Goal: Communication & Community: Answer question/provide support

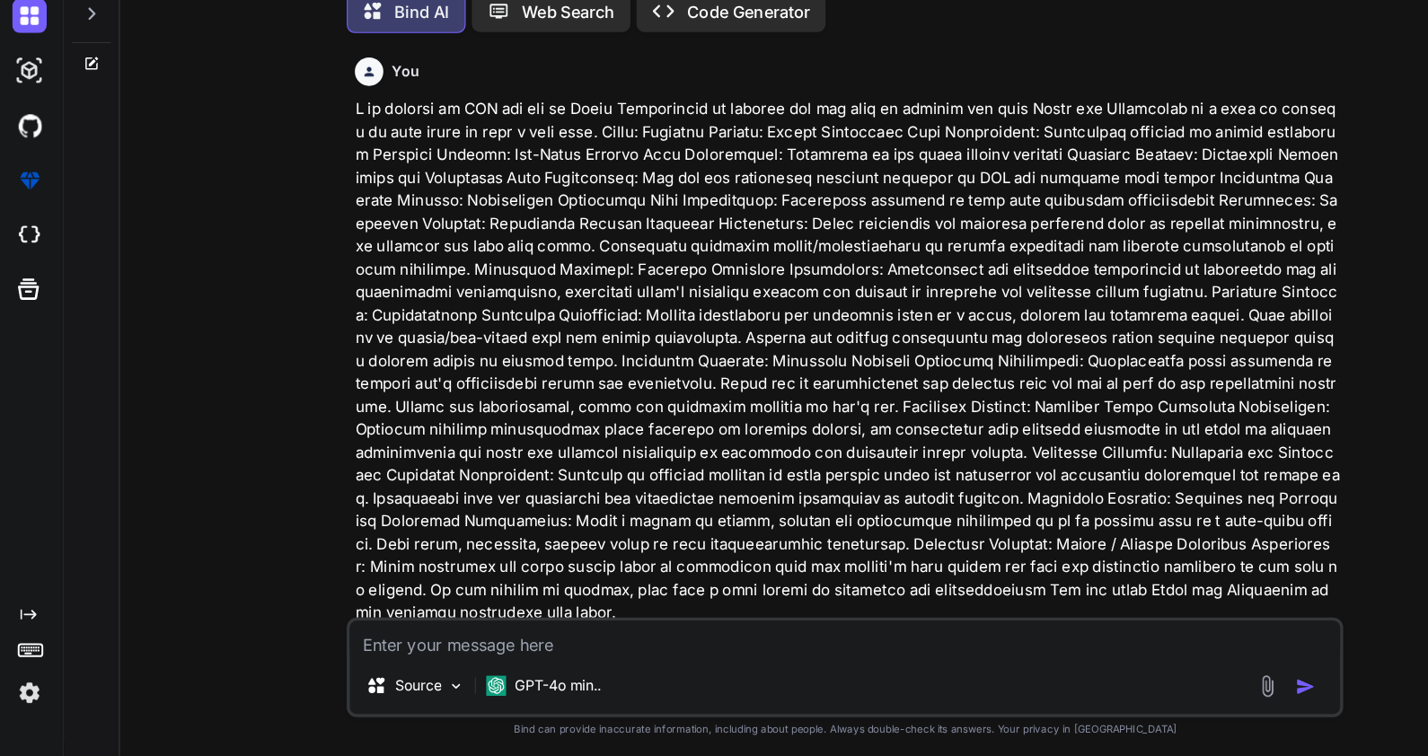
scroll to position [2355, 0]
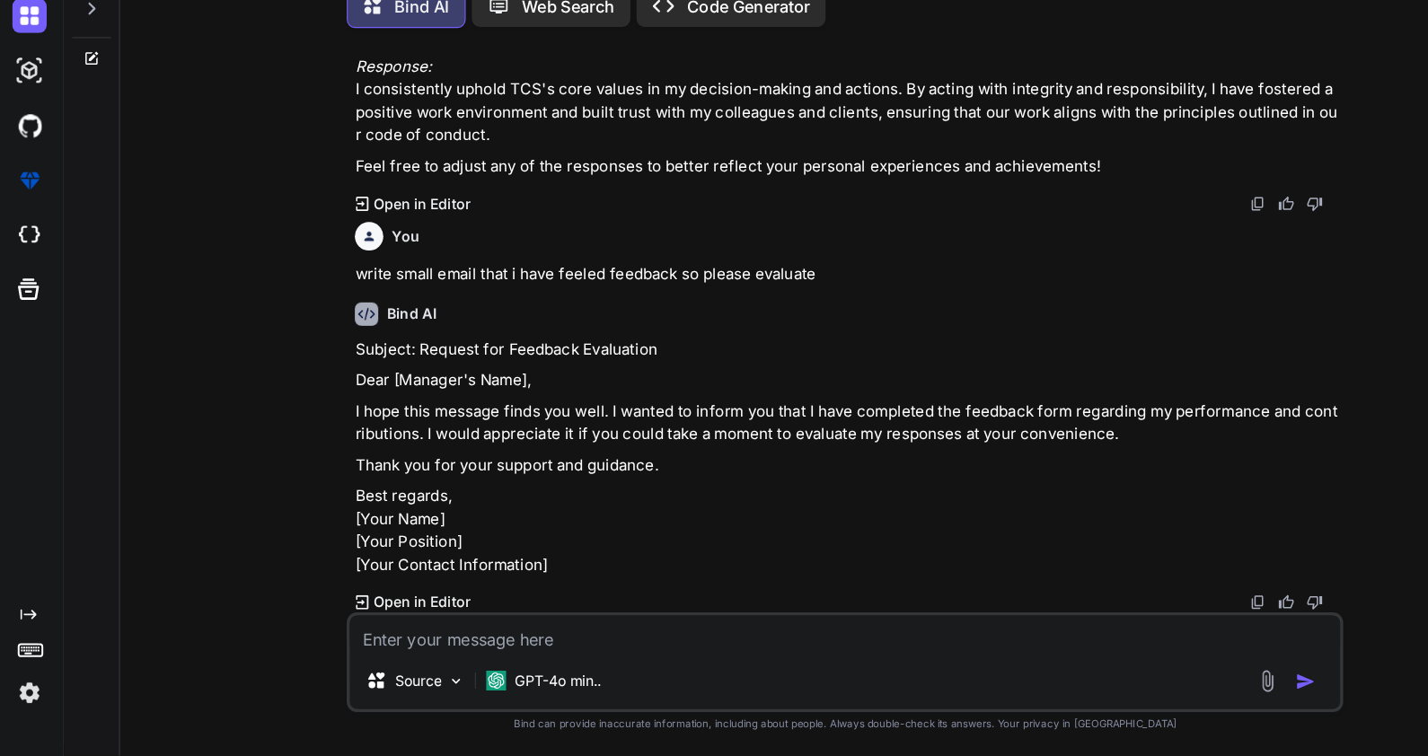
click at [377, 652] on textarea at bounding box center [746, 648] width 875 height 32
type textarea "W"
type textarea "x"
type textarea "Wr"
type textarea "x"
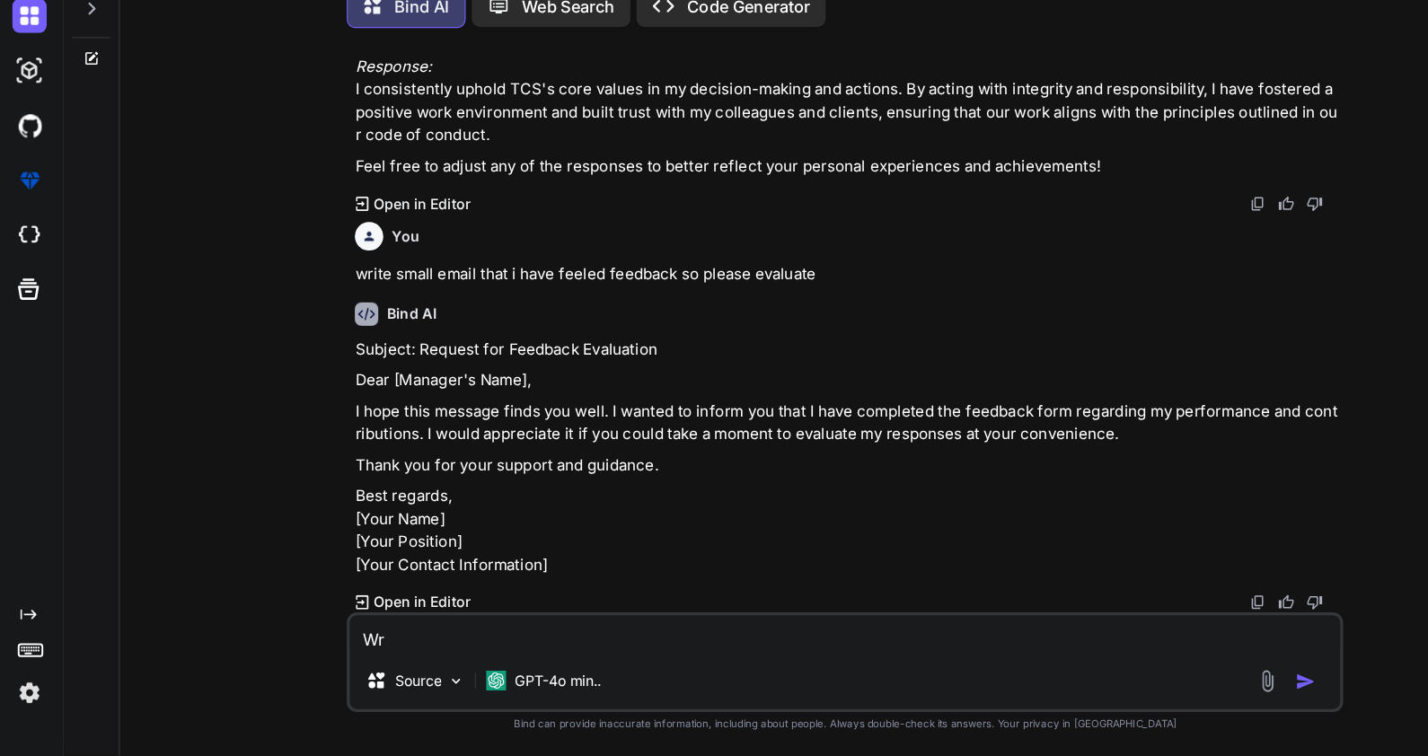
type textarea "Wri"
type textarea "x"
type textarea "Writ"
type textarea "x"
type textarea "Write"
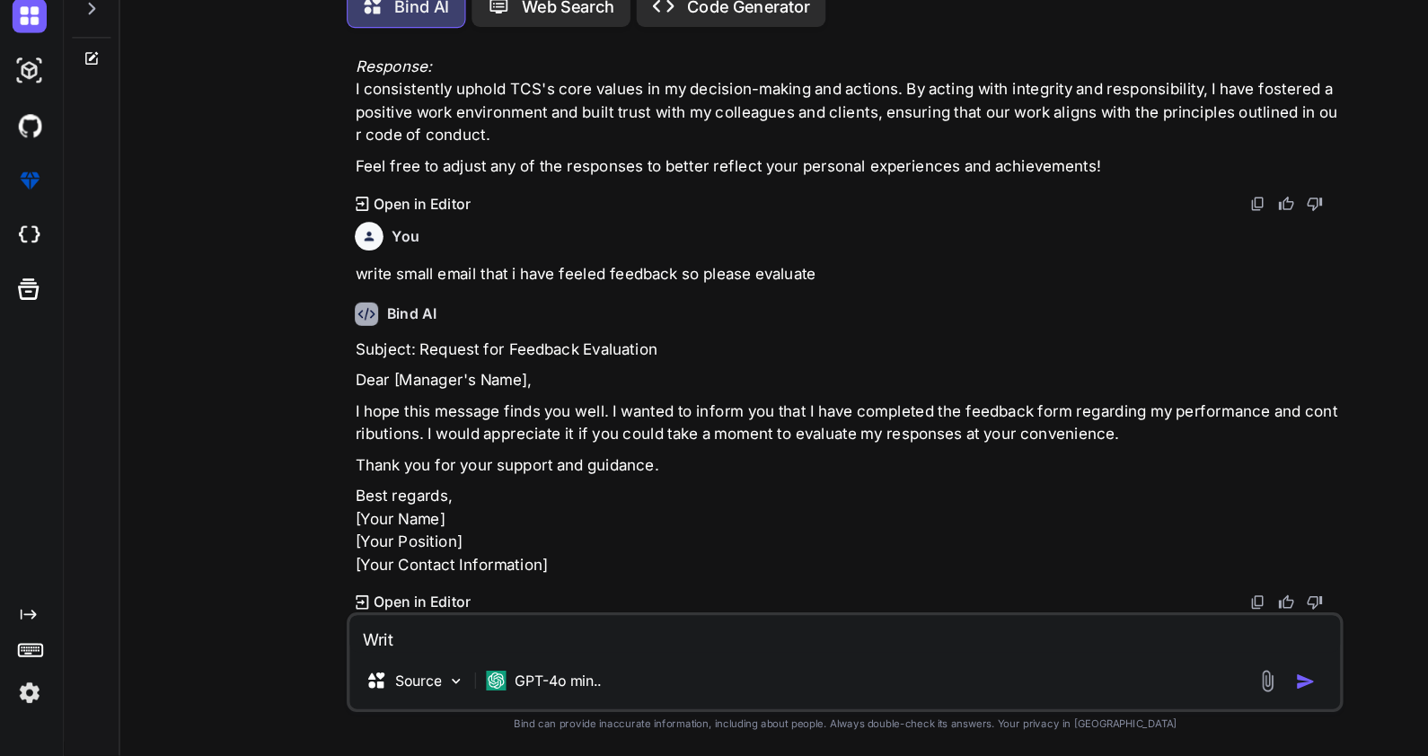
type textarea "x"
type textarea "Write"
type textarea "x"
type textarea "Write a"
type textarea "x"
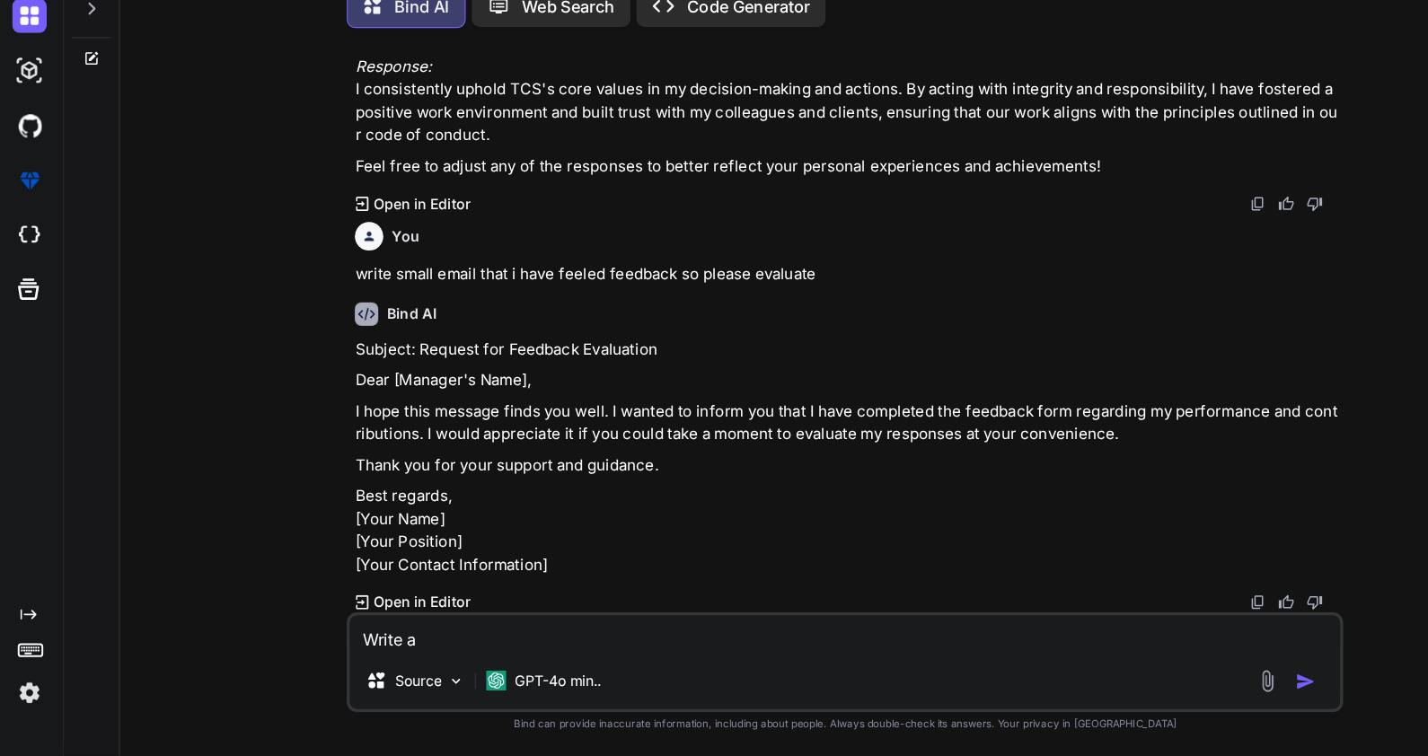
type textarea "Write an"
type textarea "x"
type textarea "Write ane"
type textarea "x"
type textarea "Write anem"
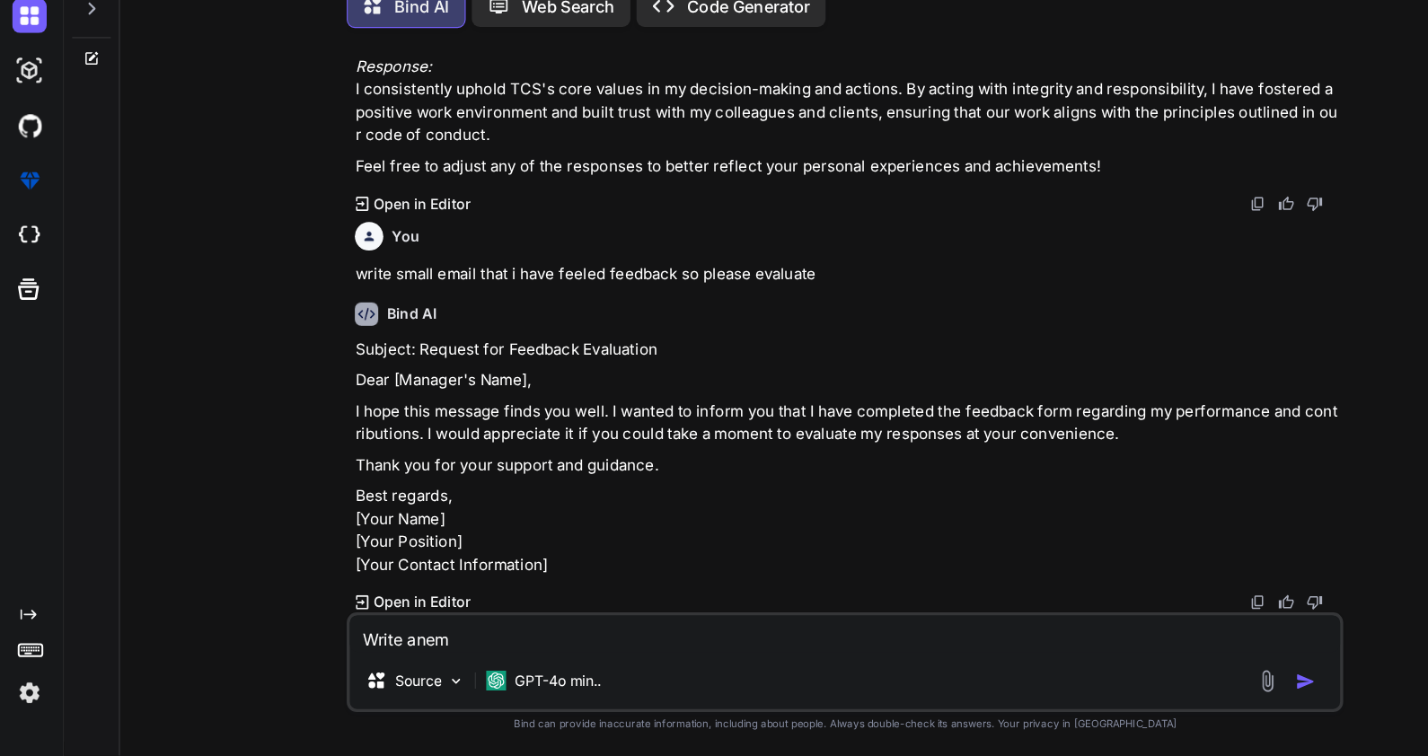
type textarea "x"
type textarea "Write [PERSON_NAME]"
type textarea "x"
type textarea "Write anemai"
type textarea "x"
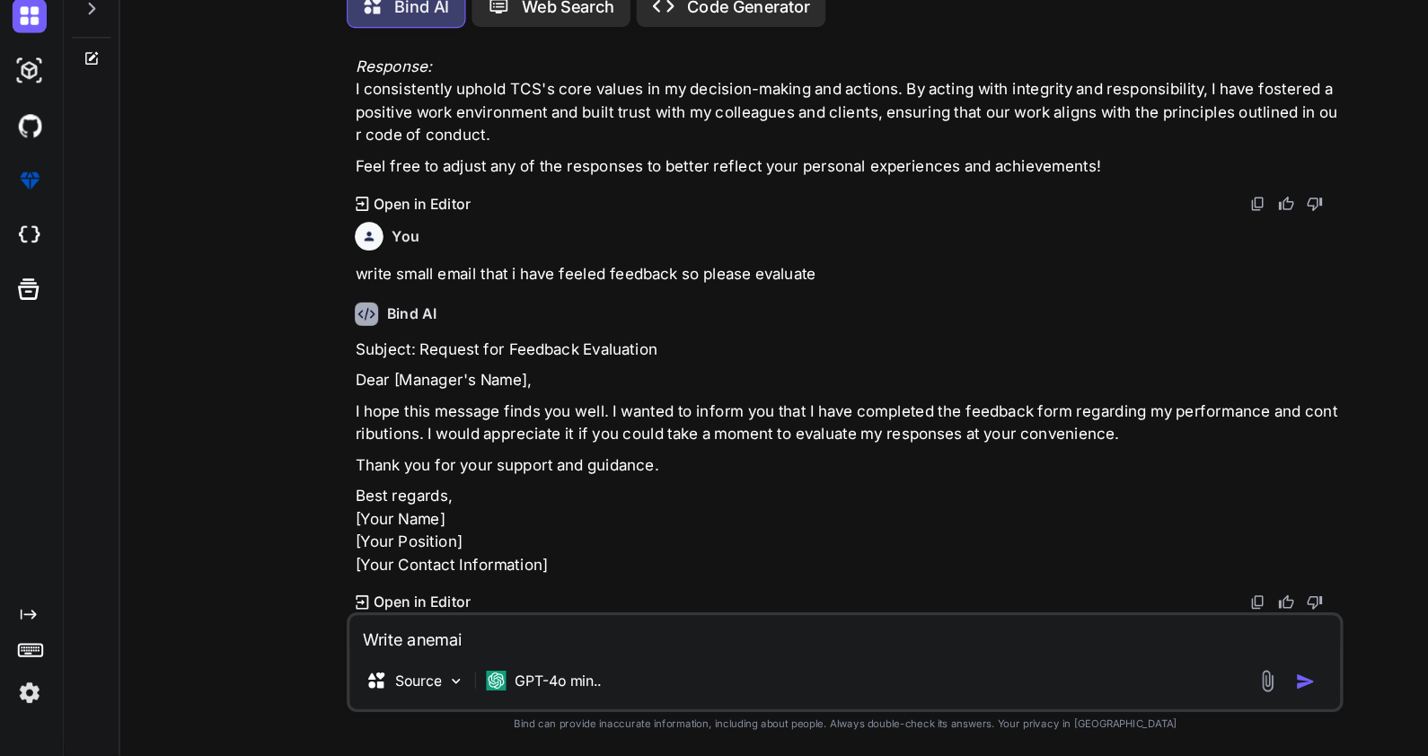
type textarea "Write anemail"
type textarea "x"
type textarea "Write anemail"
type textarea "x"
type textarea "Write an email"
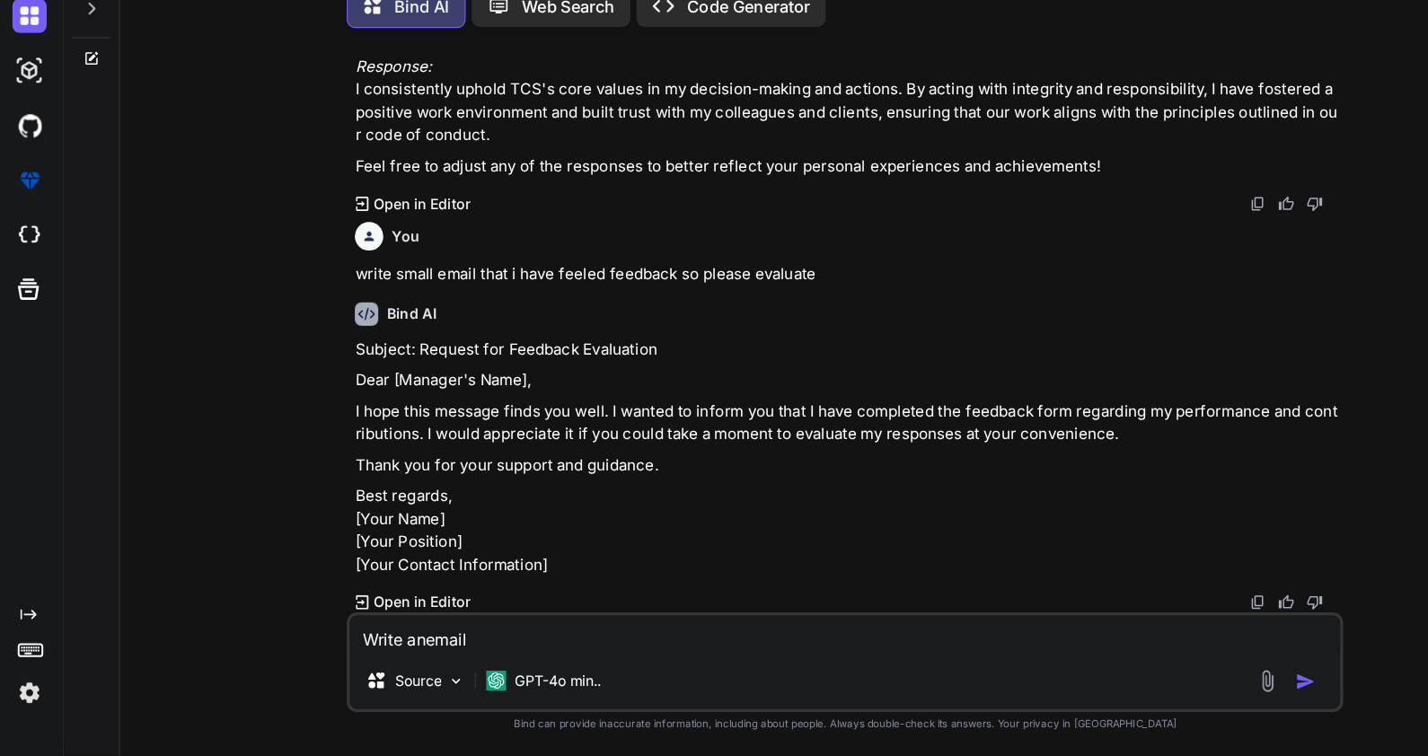
type textarea "x"
type textarea "Write an email t"
type textarea "x"
type textarea "Write an email to"
type textarea "x"
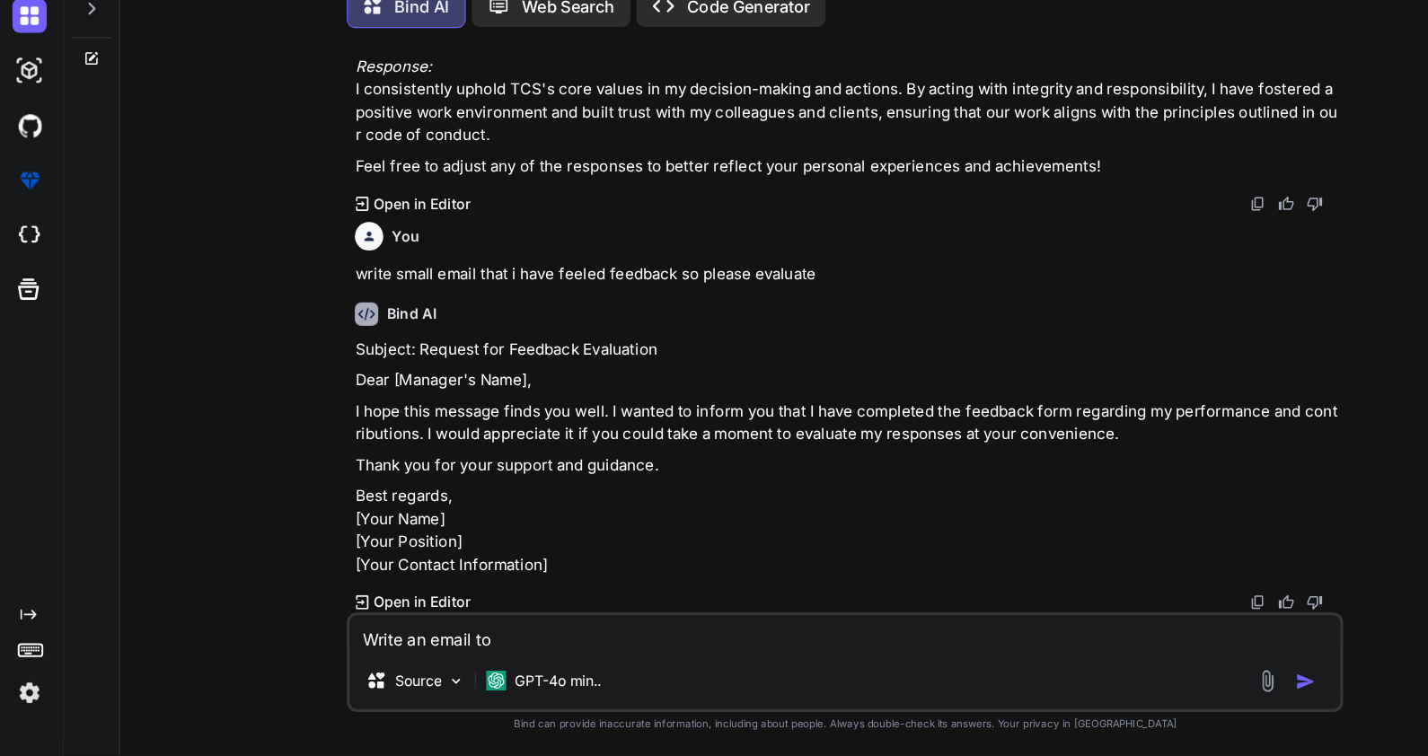
type textarea "Write an email to"
type textarea "x"
type textarea "Write an email to m"
type textarea "x"
type textarea "Write an email to my"
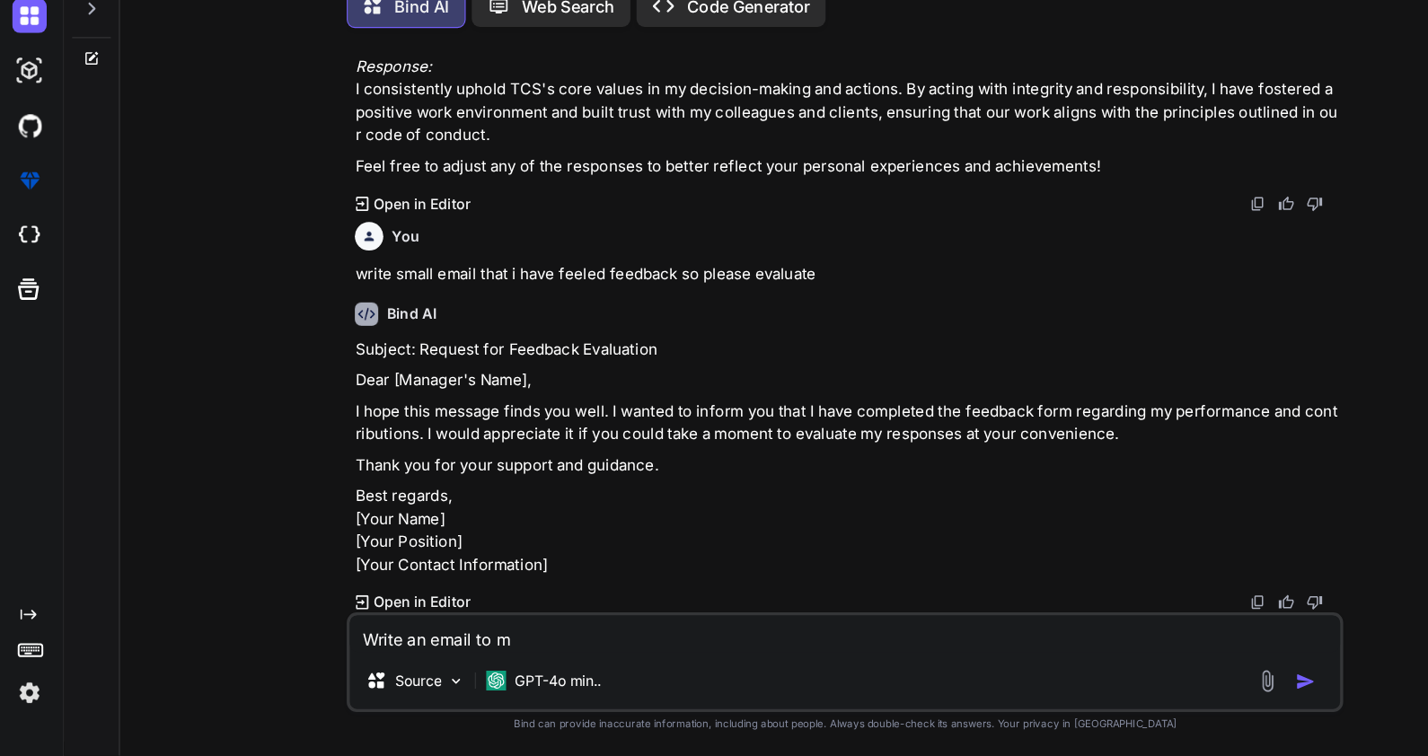
type textarea "x"
type textarea "Write an email to my"
type textarea "x"
type textarea "Write an email to my m"
type textarea "x"
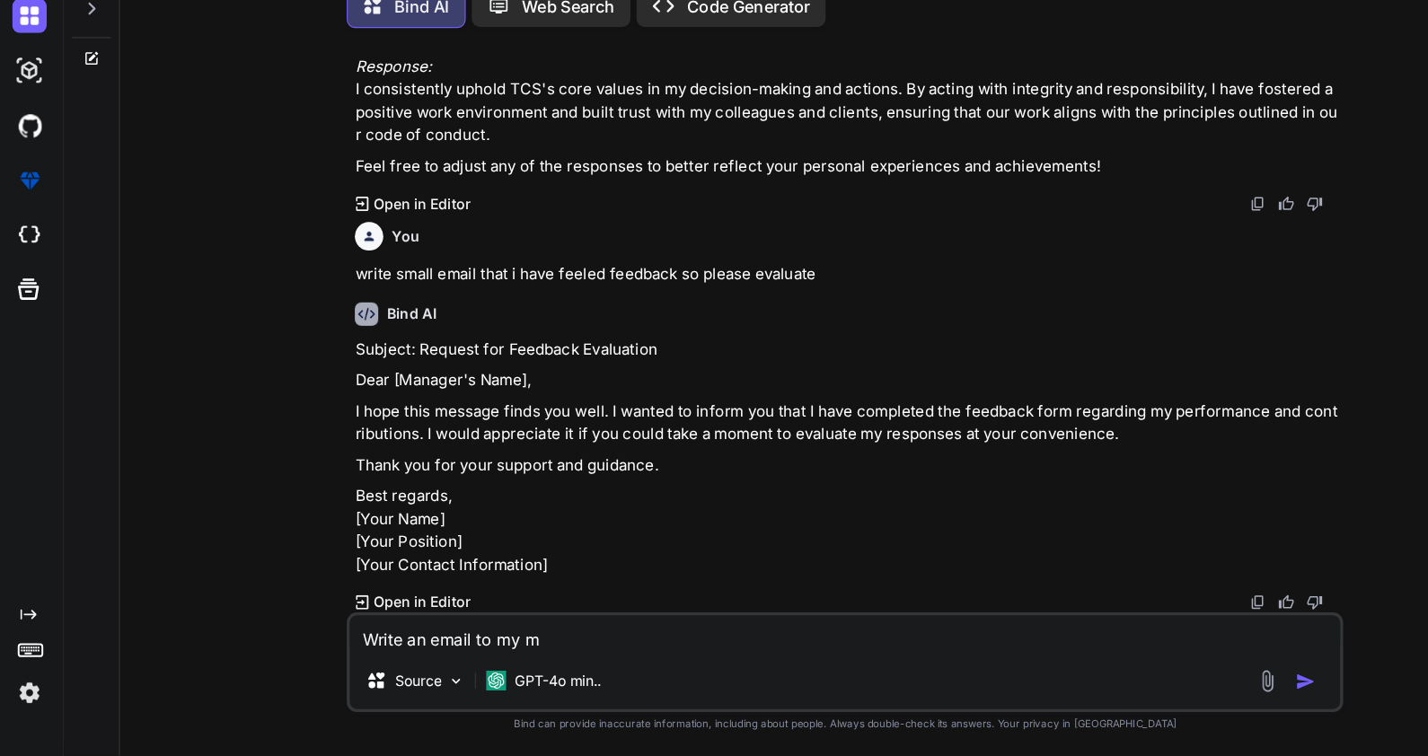
type textarea "Write an email to my ma"
type textarea "x"
type textarea "Write an email to my maa"
type textarea "x"
type textarea "Write an email to my maan"
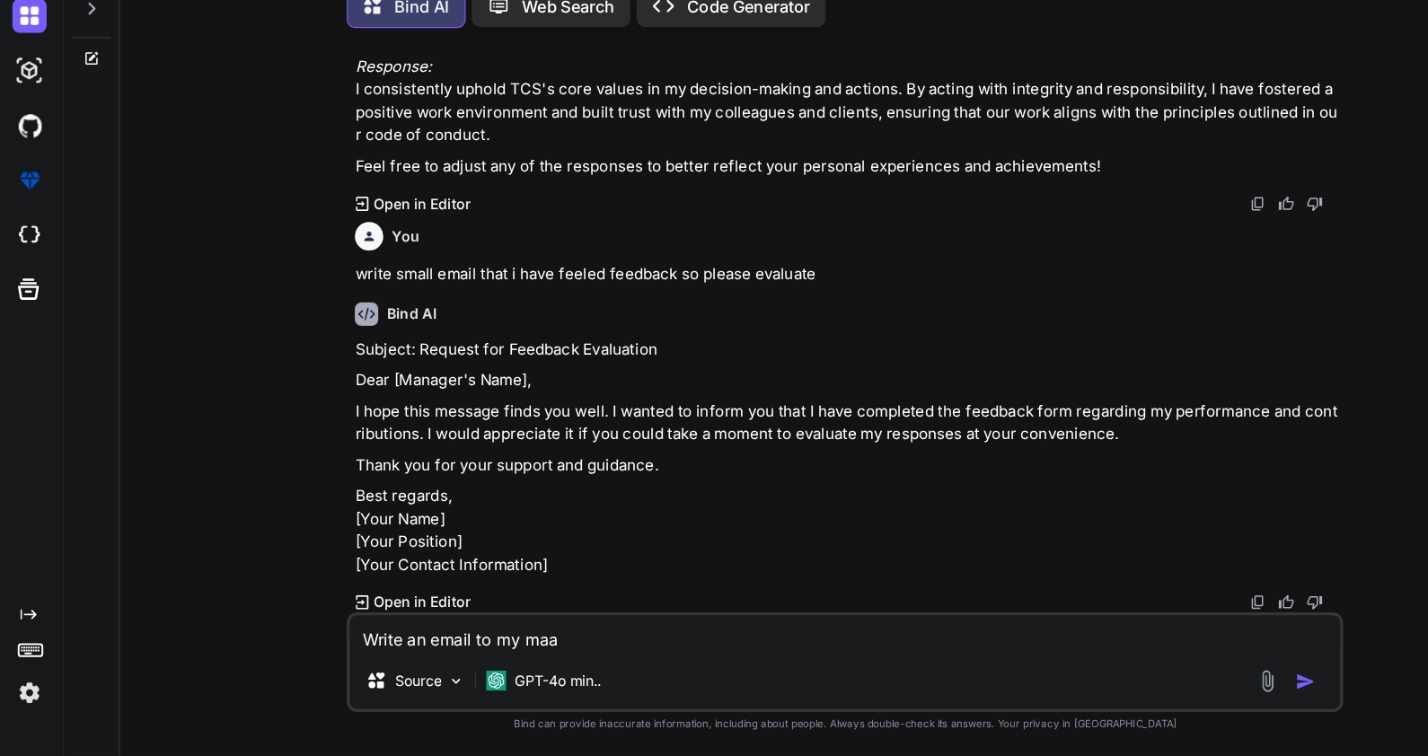
type textarea "x"
type textarea "Write an email to my maang"
type textarea "x"
type textarea "Write an email to my maange"
type textarea "x"
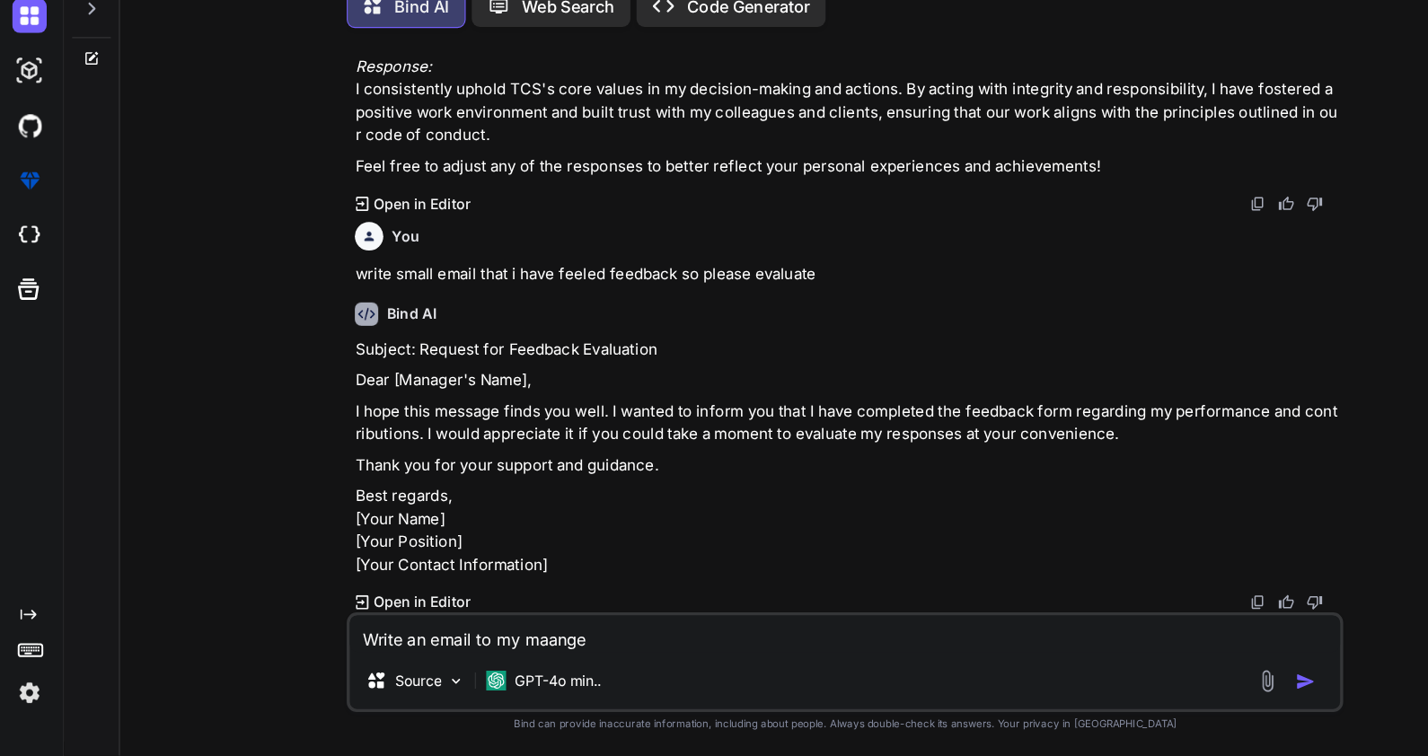
type textarea "Write an email to my maanger"
type textarea "x"
type textarea "Write an email to my maanger"
type textarea "x"
type textarea "Write an email to my maager"
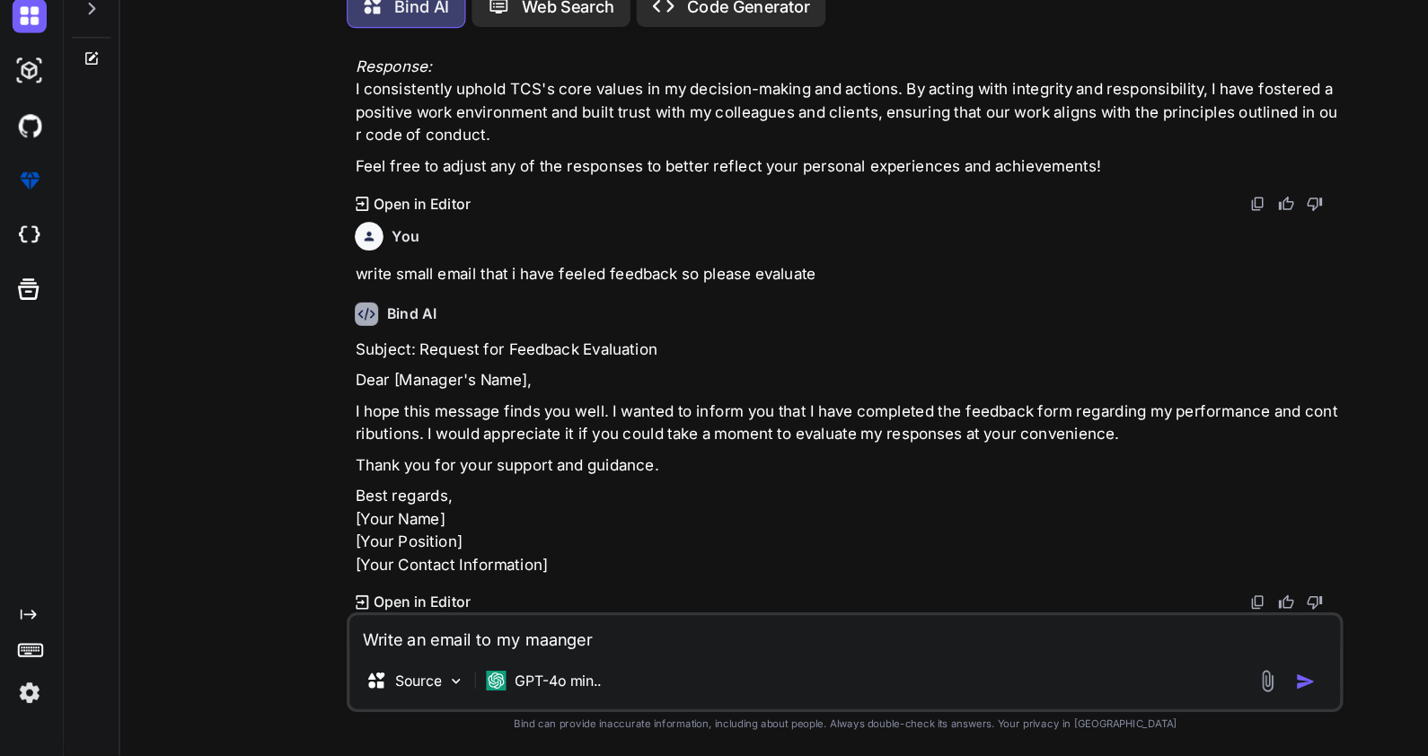
type textarea "x"
type textarea "Write an email to my [PERSON_NAME]"
type textarea "x"
type textarea "Write an email to my manger"
type textarea "x"
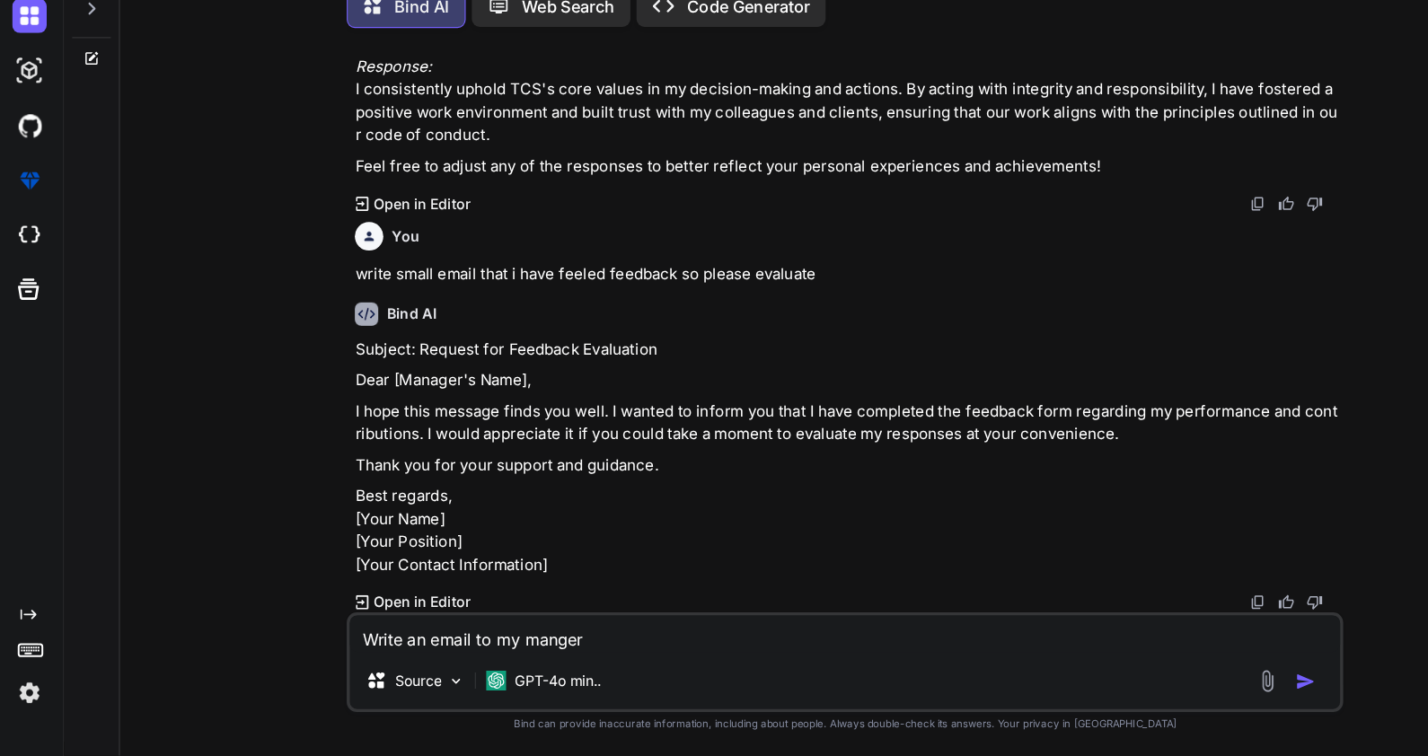
type textarea "Write an email to my manager"
type textarea "x"
type textarea "Write an email to my manager t"
type textarea "x"
type textarea "Write an email to my manager th"
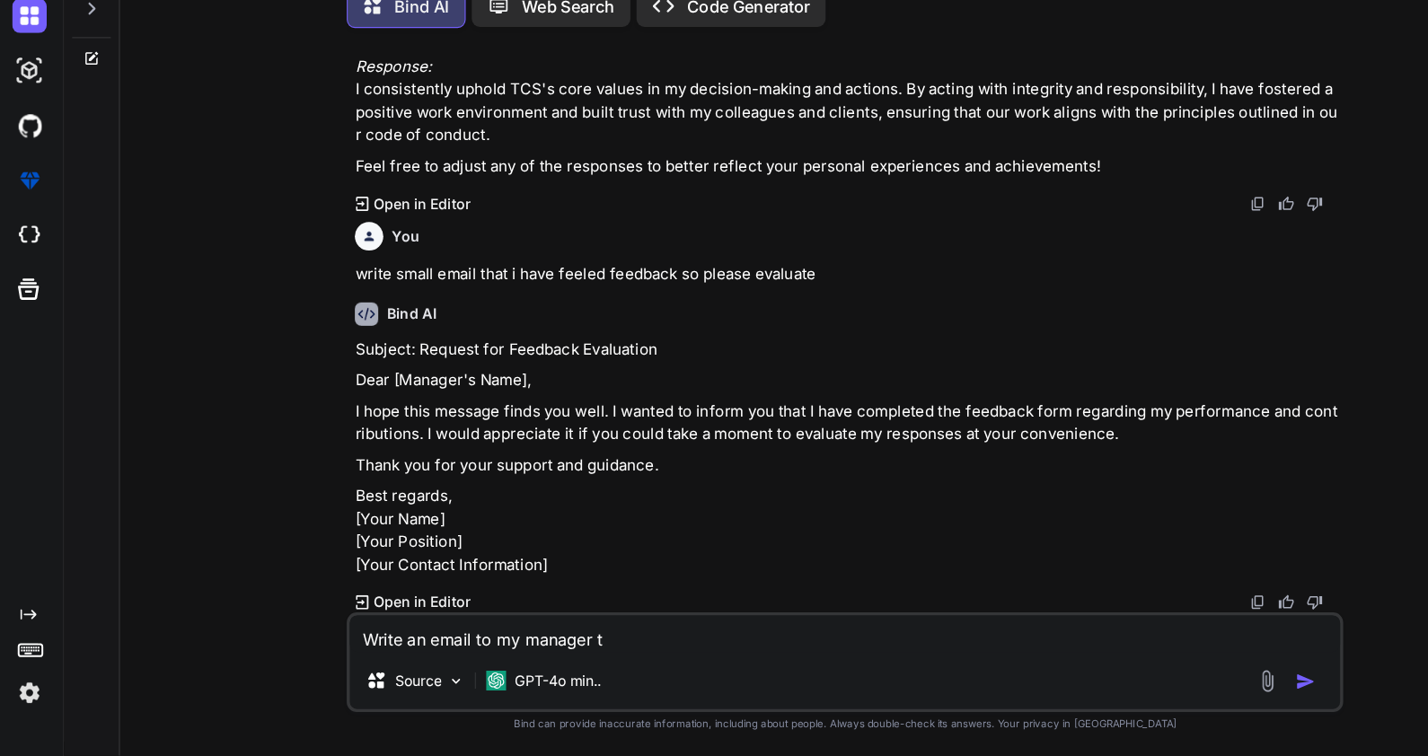
type textarea "x"
type textarea "Write an email to my manager tha"
type textarea "x"
type textarea "Write an email to my manager that"
type textarea "x"
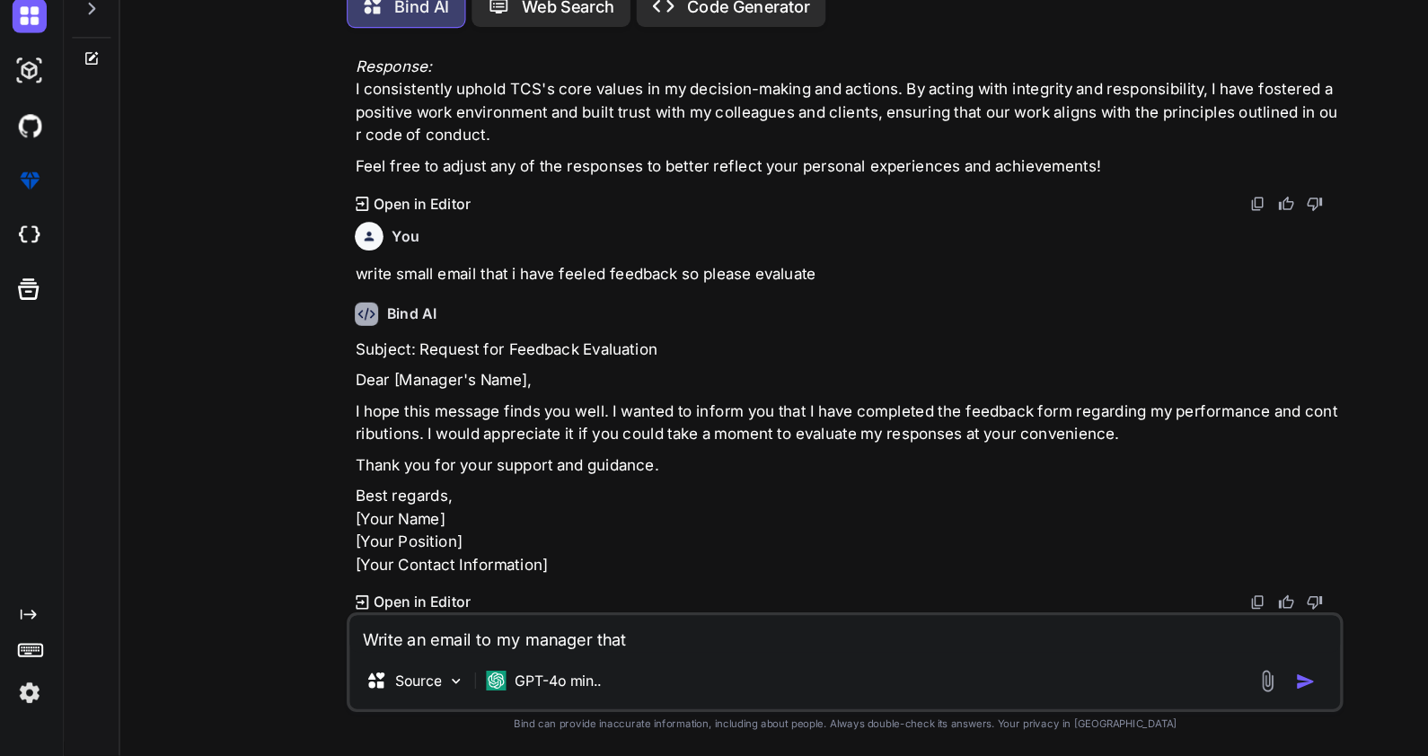
type textarea "Write an email to my manager that"
type textarea "x"
type textarea "Write an email to my manager that i"
type textarea "x"
type textarea "Write an email to my manager that i"
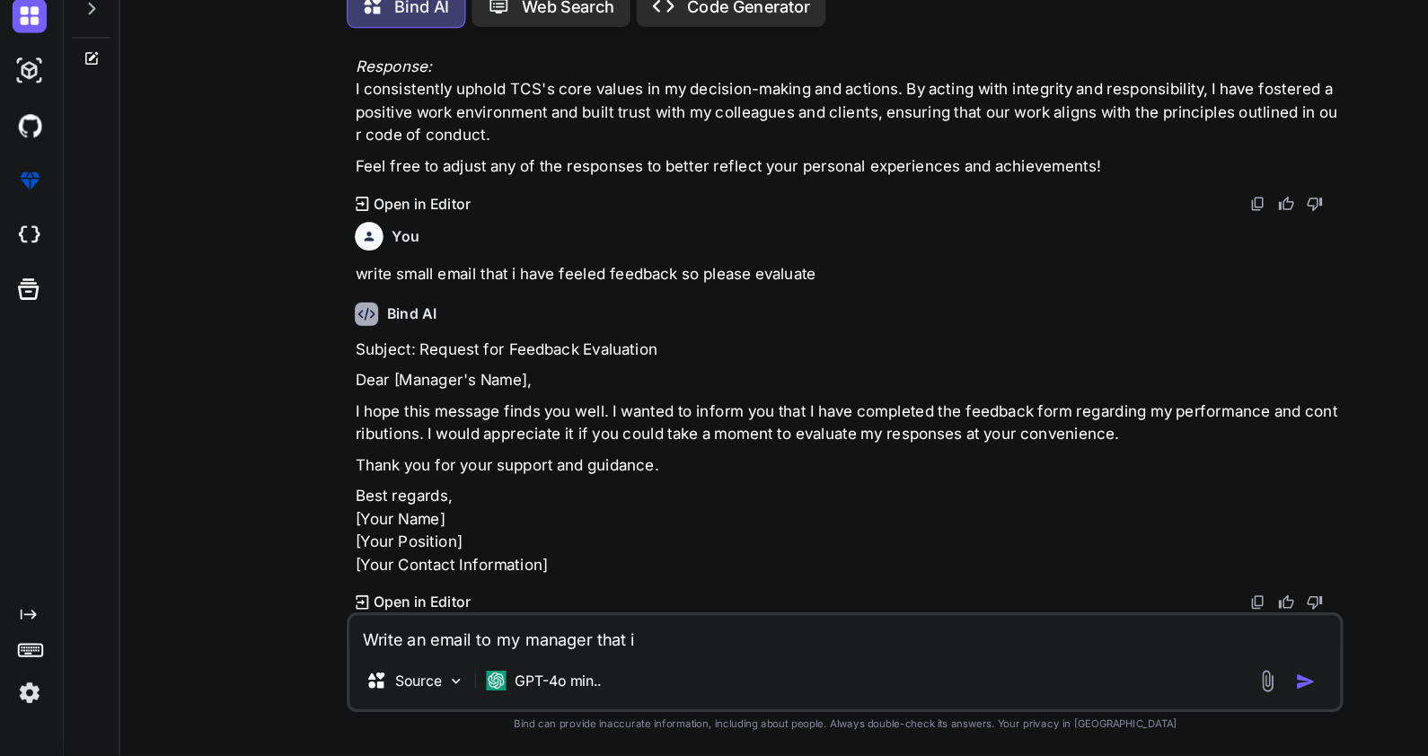
type textarea "x"
type textarea "Write an email to my manager that i n"
type textarea "x"
type textarea "Write an email to my manager that i ne"
type textarea "x"
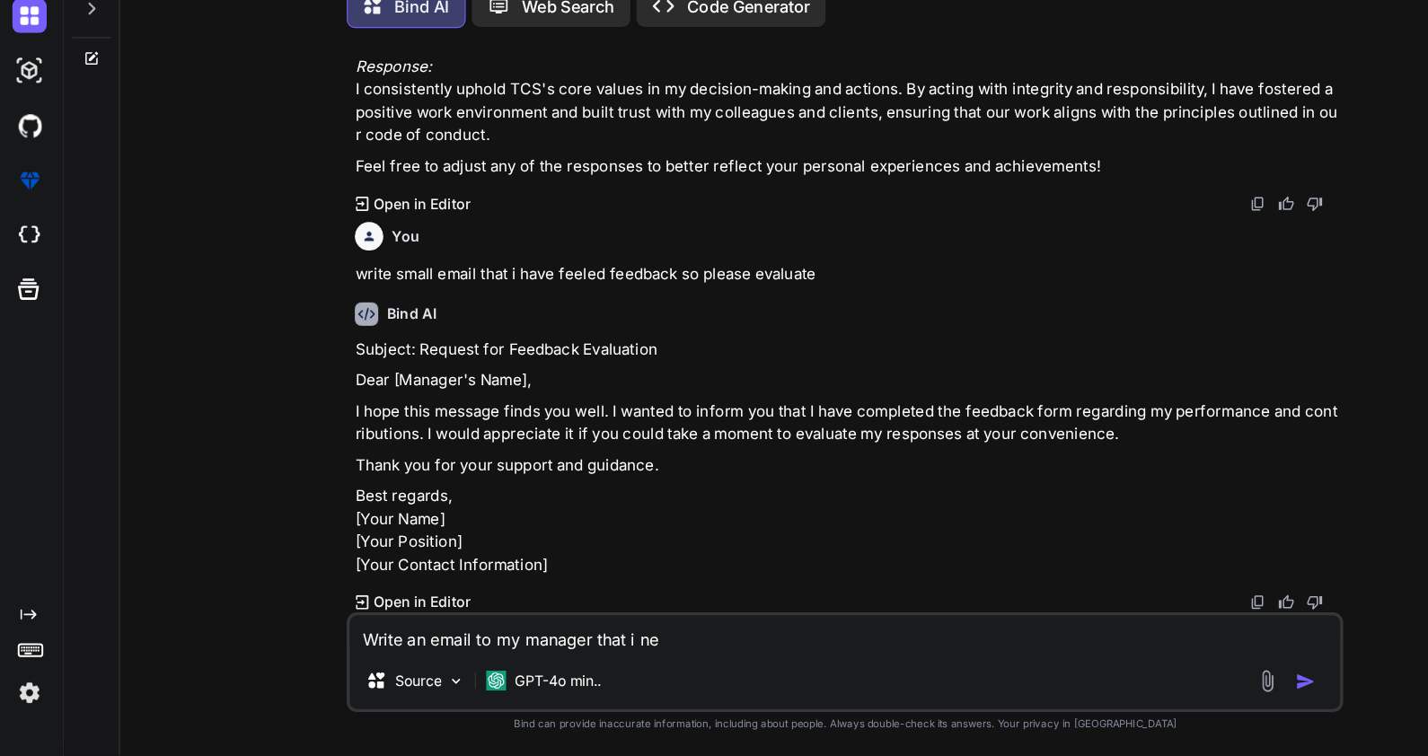
type textarea "Write an email to my manager that i nee"
type textarea "x"
type textarea "Write an email to my manager that i ne"
type textarea "x"
type textarea "Write an email to my manager that i n"
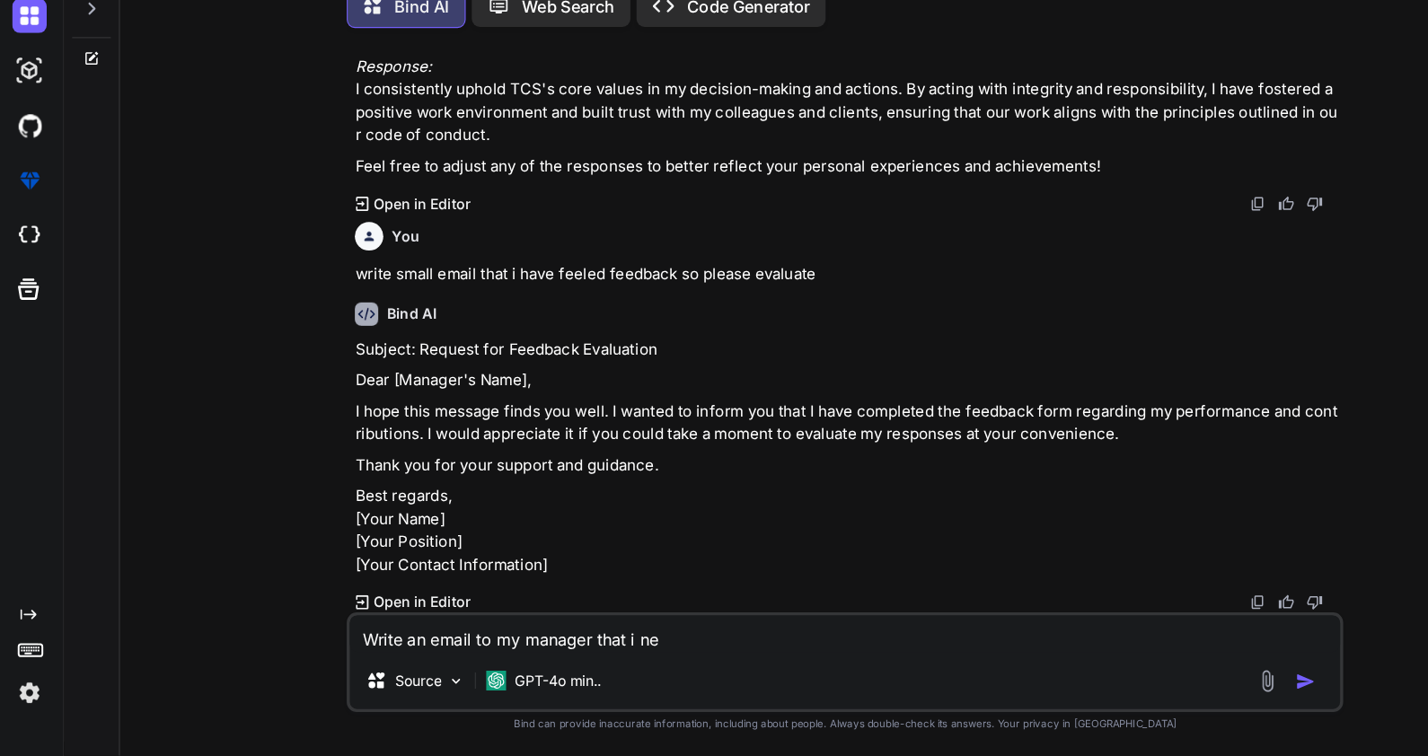
type textarea "x"
type textarea "Write an email to my manager that i"
type textarea "x"
type textarea "Write an email to my manager that i"
type textarea "x"
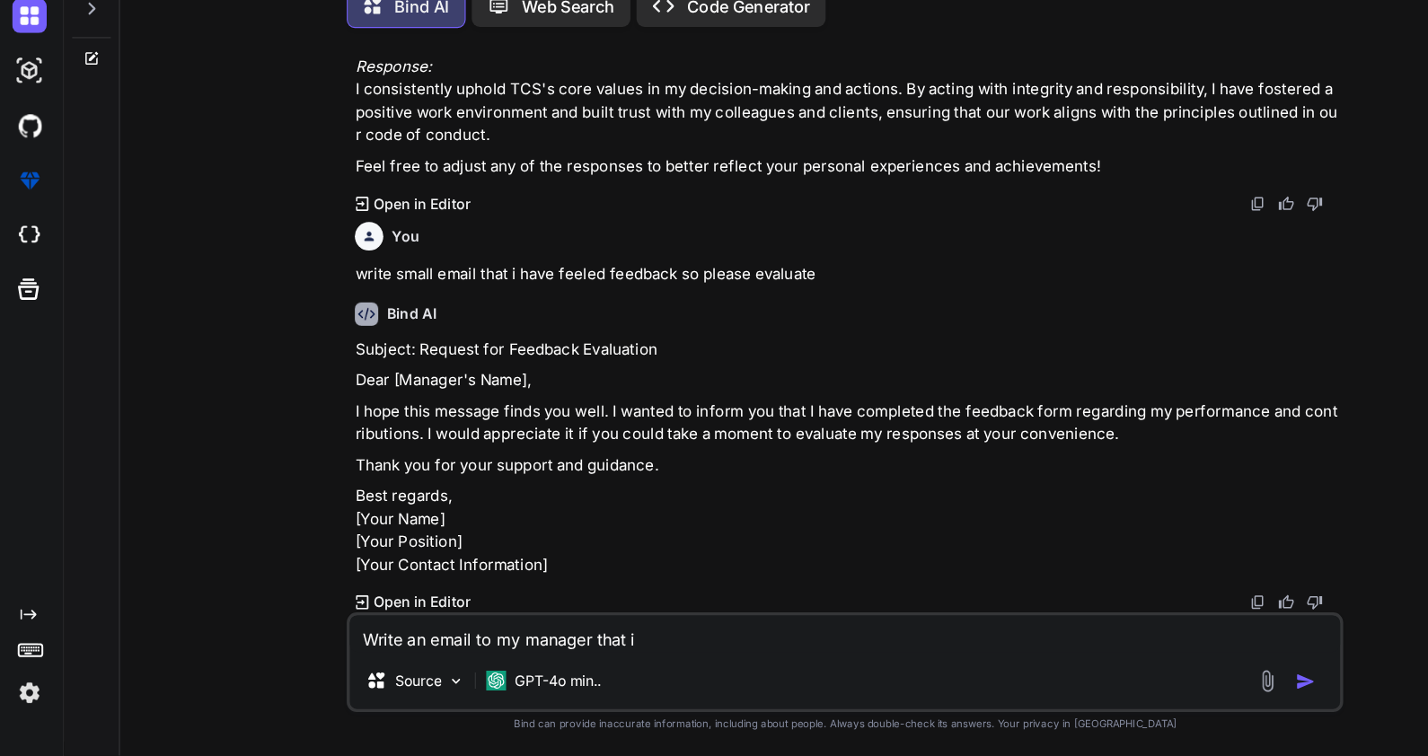
type textarea "Write an email to my manager that"
type textarea "x"
type textarea "Write an email to my manager that"
type textarea "x"
type textarea "Write an email to my manager tha"
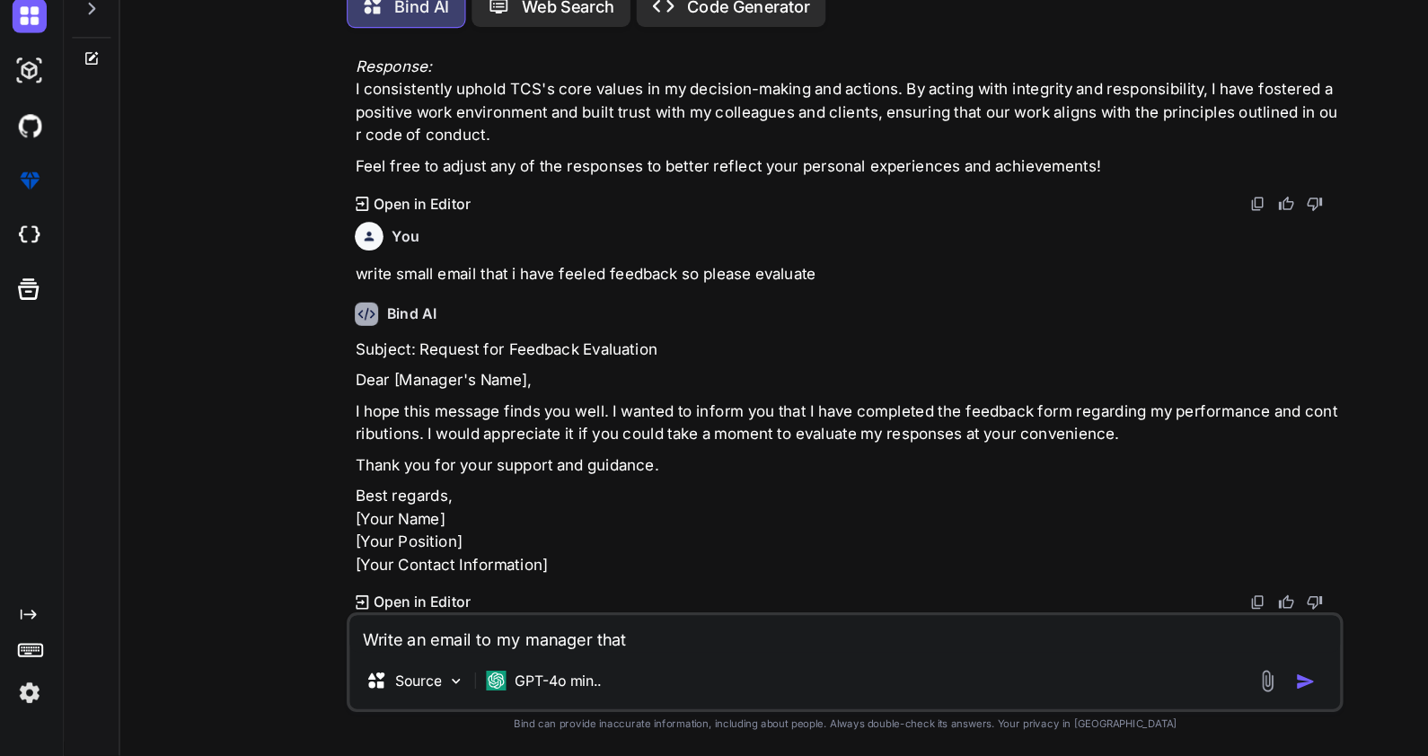
type textarea "x"
type textarea "Write an email to my manager th"
type textarea "x"
type textarea "Write an email to my manager t"
type textarea "x"
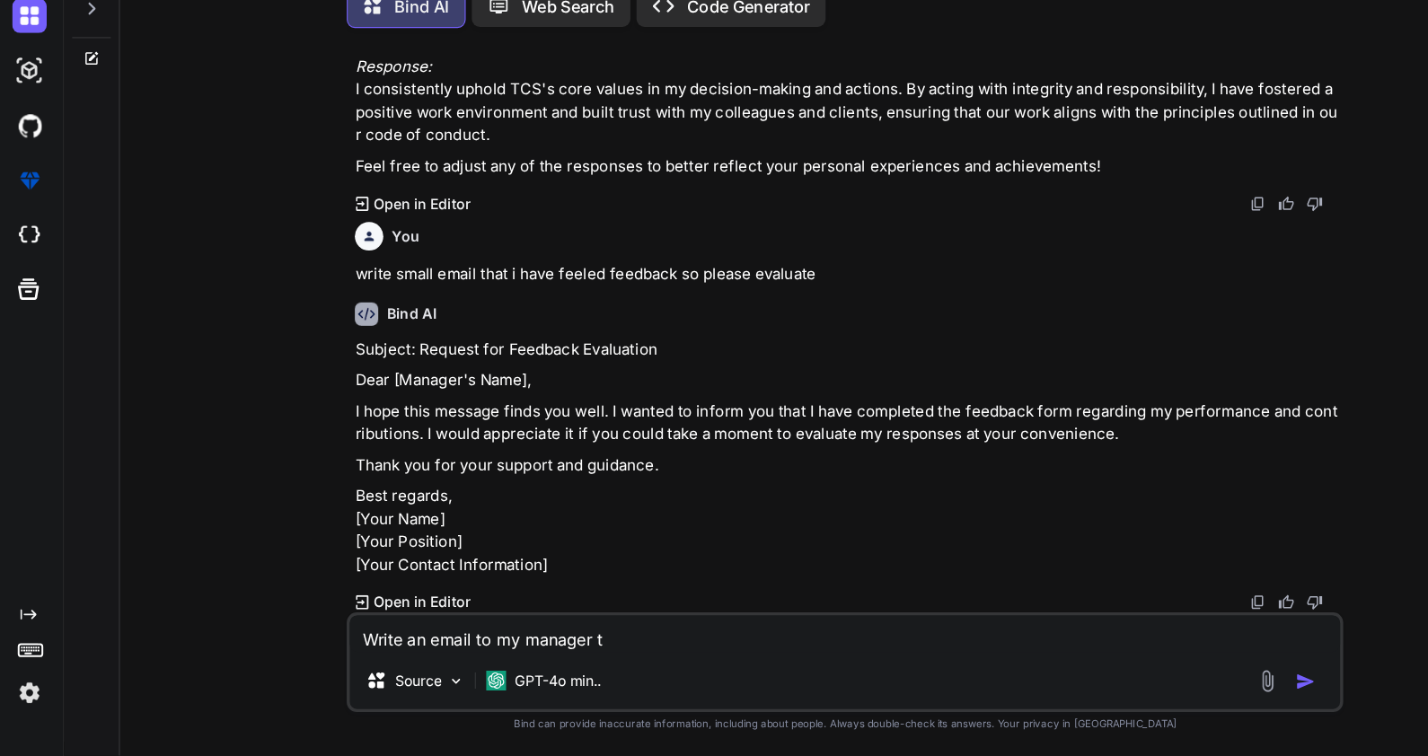
type textarea "Write an email to my manager"
type textarea "x"
type textarea "Write an email to my manager f"
type textarea "x"
type textarea "Write an email to my manager fo"
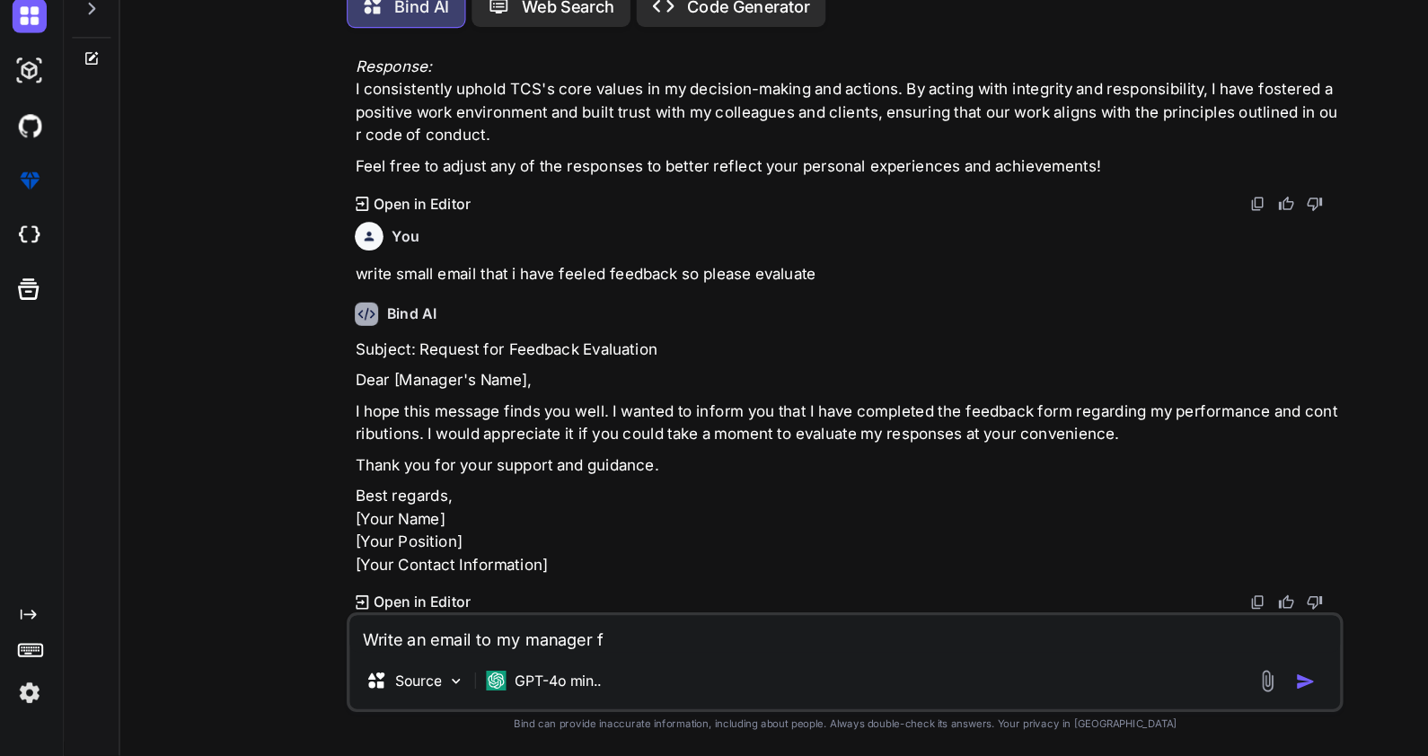
type textarea "x"
type textarea "Write an email to my manager for"
type textarea "x"
type textarea "Write an email to my manager for"
type textarea "x"
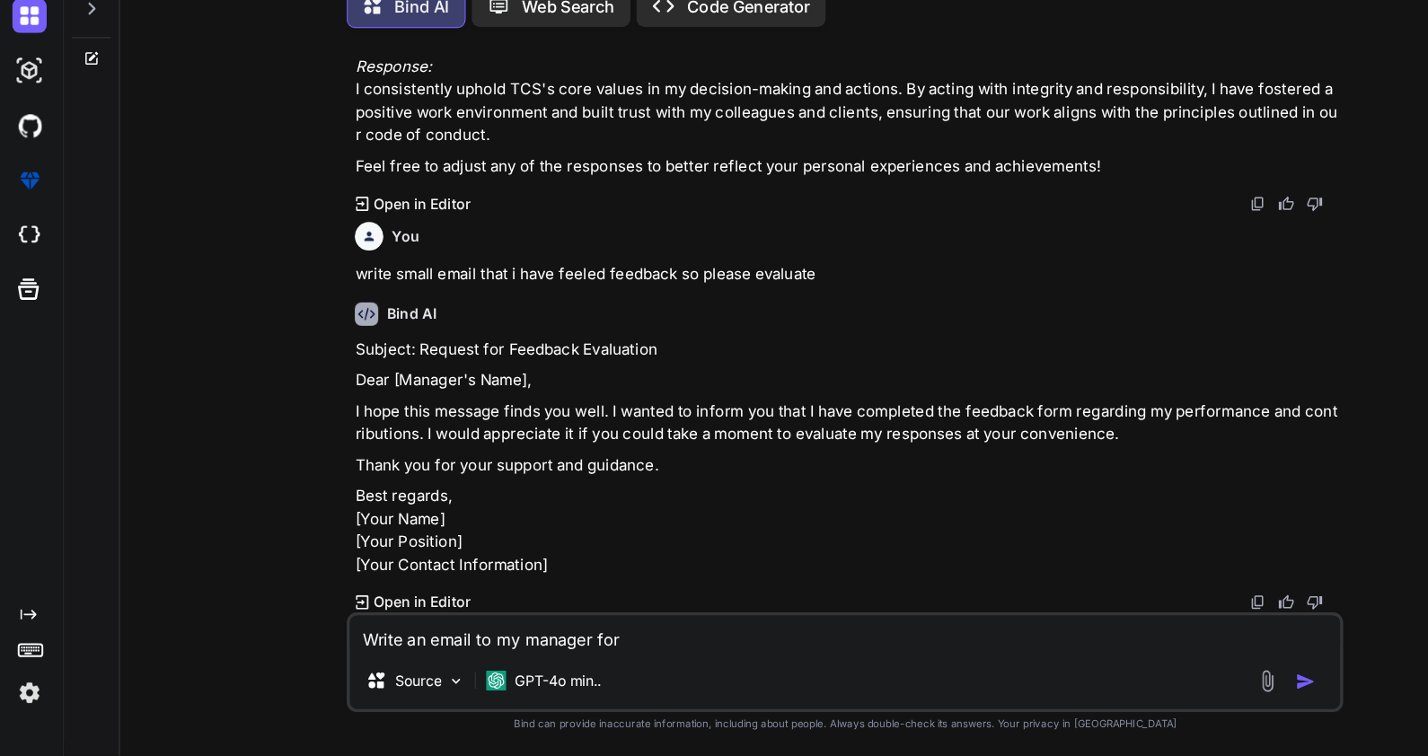
type textarea "Write an email to my manager for l"
type textarea "x"
type textarea "Write an email to my manager for le"
type textarea "x"
type textarea "Write an email to my manager for lea"
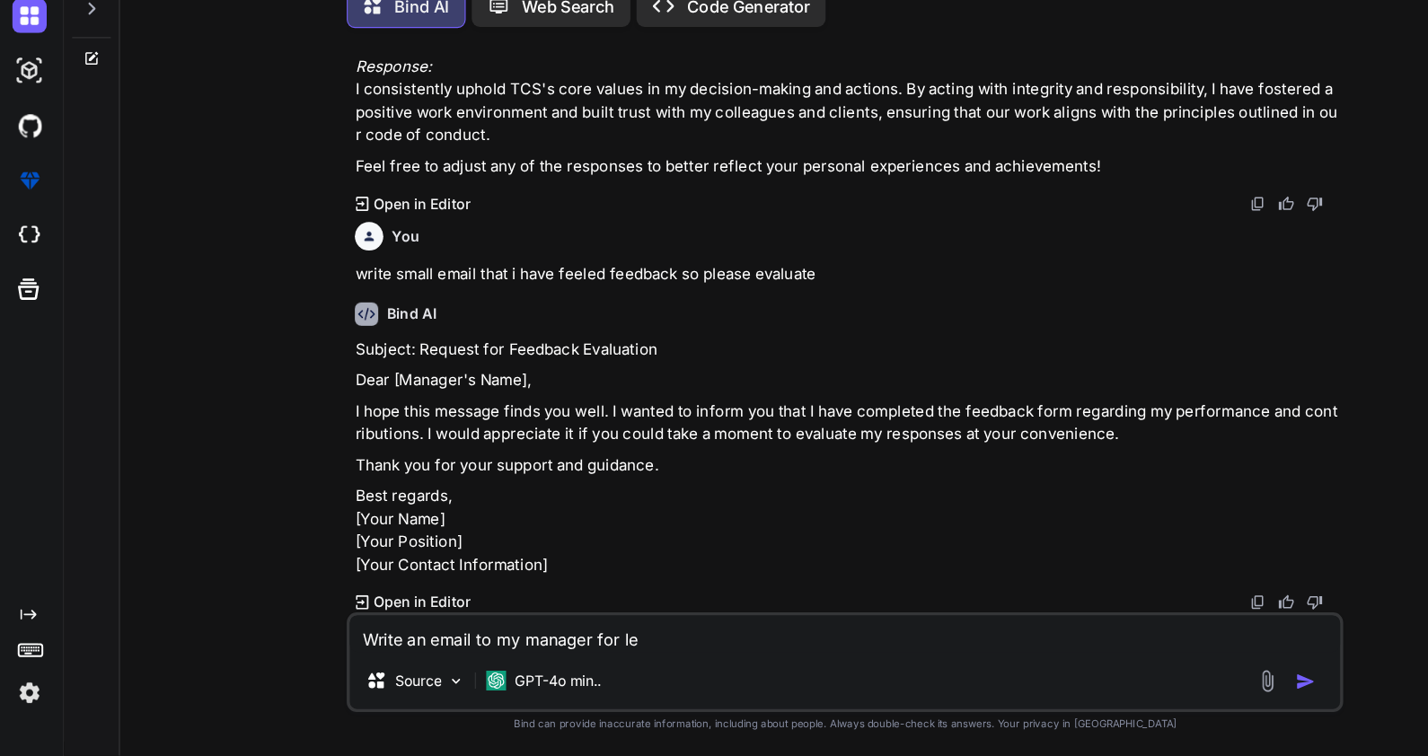
type textarea "x"
type textarea "Write an email to my manager for leav"
type textarea "x"
type textarea "Write an email to my manager for leave"
type textarea "x"
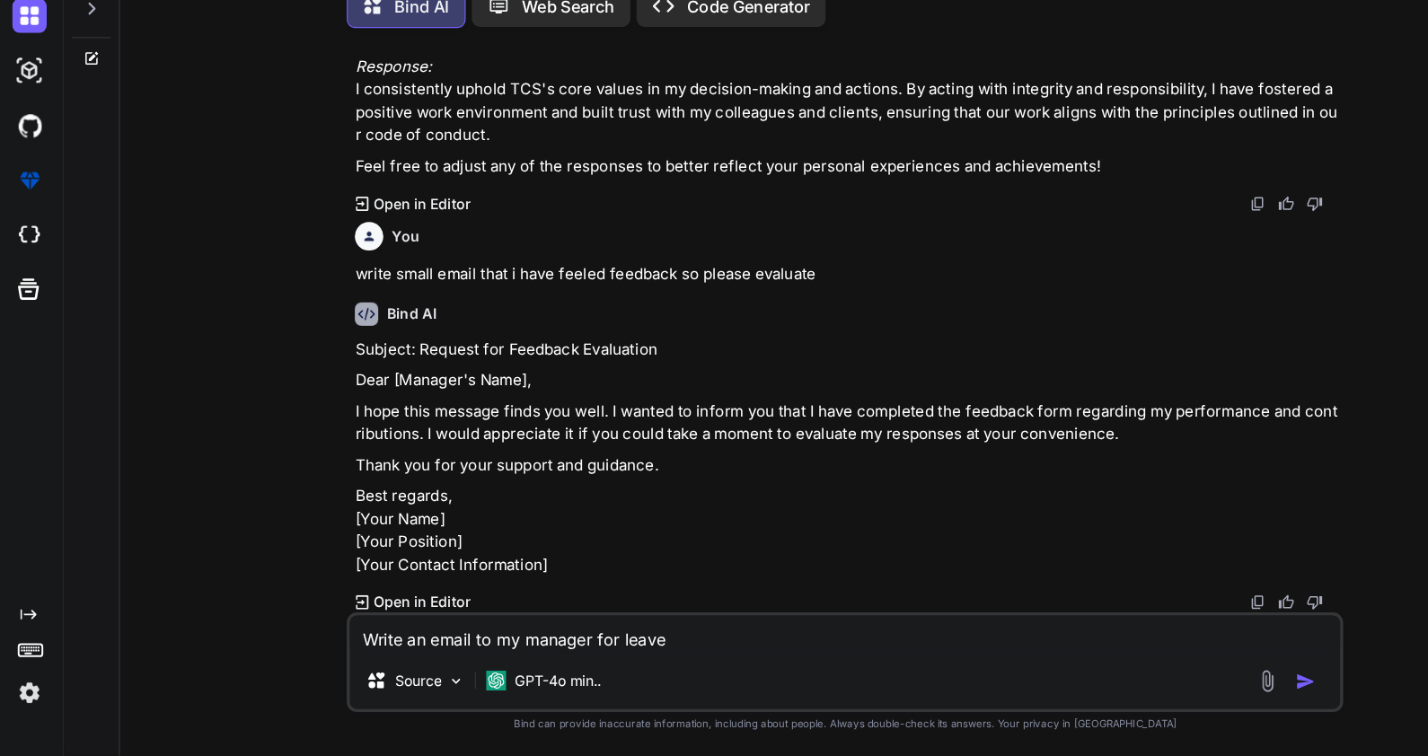
type textarea "Write an email to my manager for leave"
type textarea "x"
type textarea "Write an email to my manager for leave f"
type textarea "x"
type textarea "Write an email to my manager for leave fo"
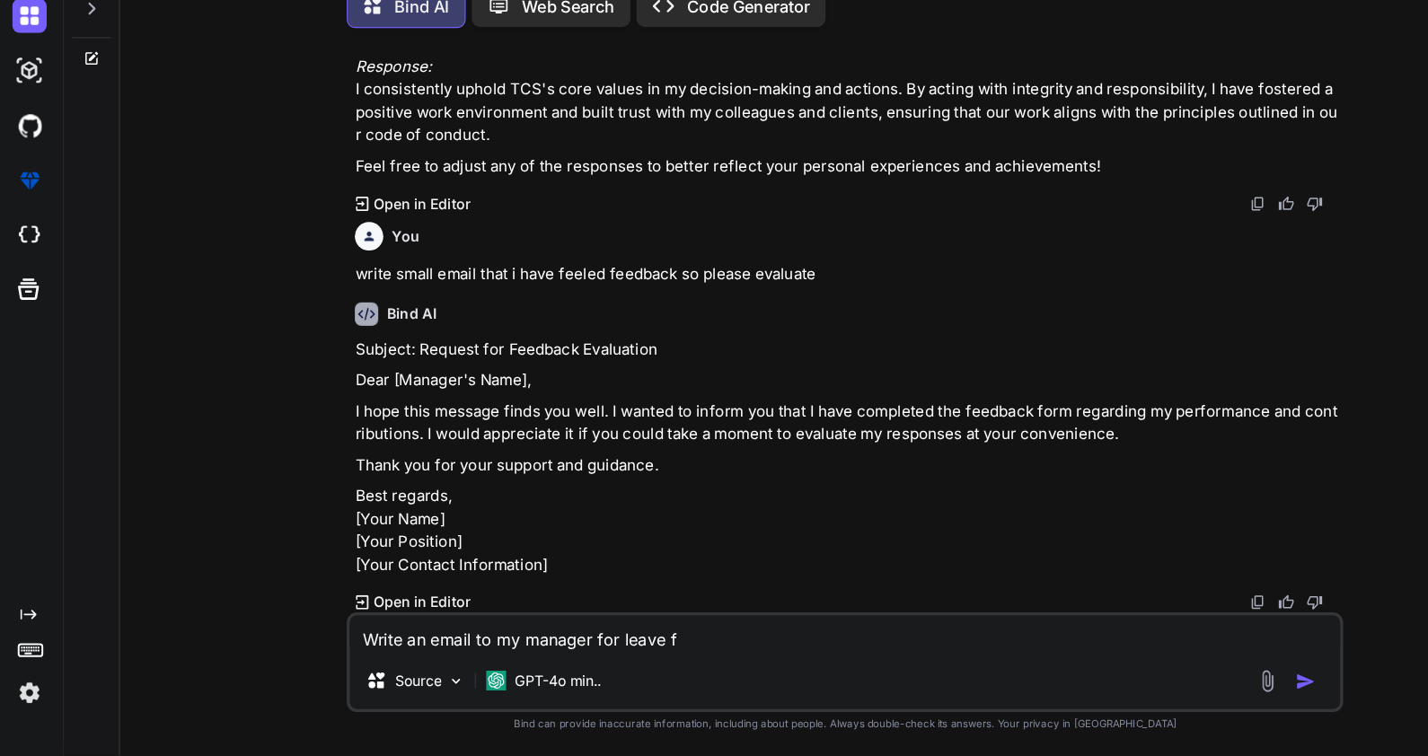
type textarea "x"
type textarea "Write an email to my manager for leave for"
type textarea "x"
type textarea "Write an email to my manager for leave for"
type textarea "x"
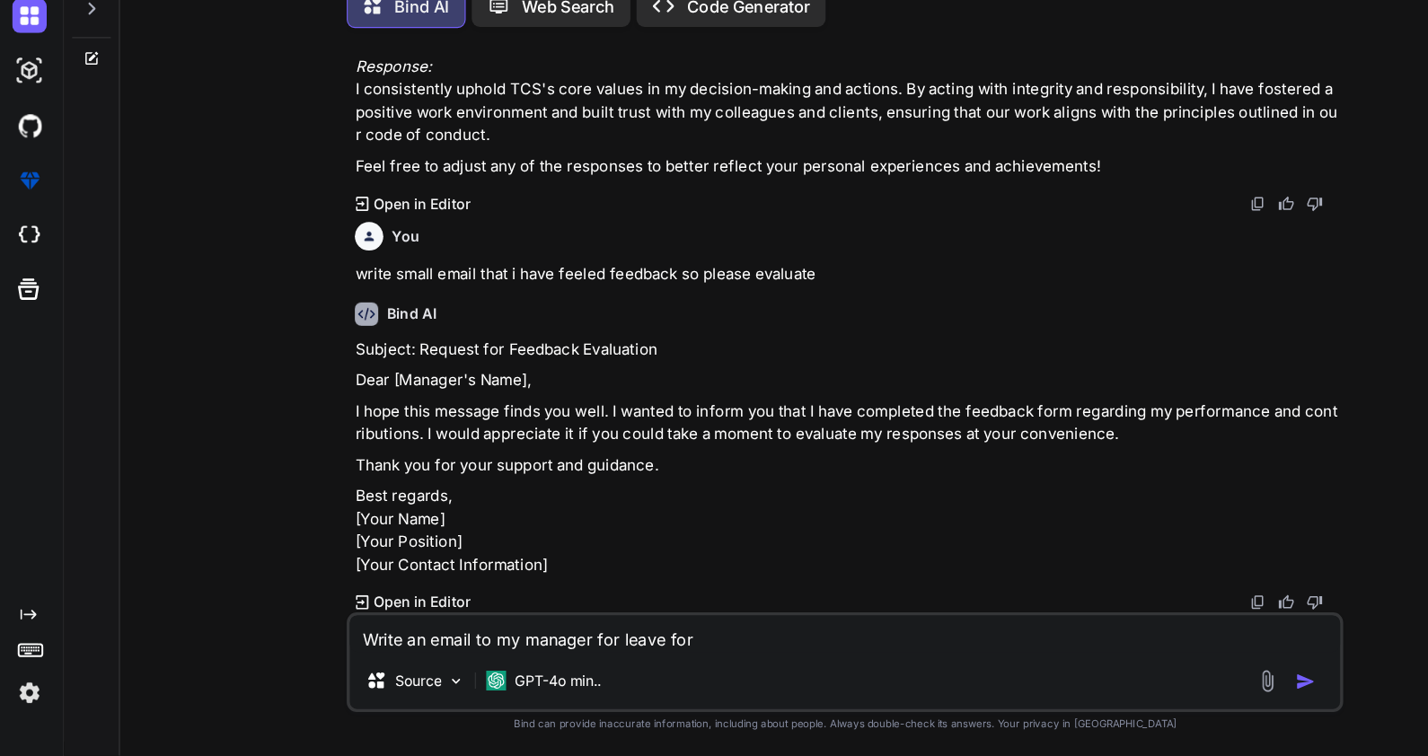
type textarea "Write an email to my manager for leave for s"
type textarea "x"
type textarea "Write an email to my manager for leave for se"
type textarea "x"
type textarea "Write an email to my manager for leave for sel"
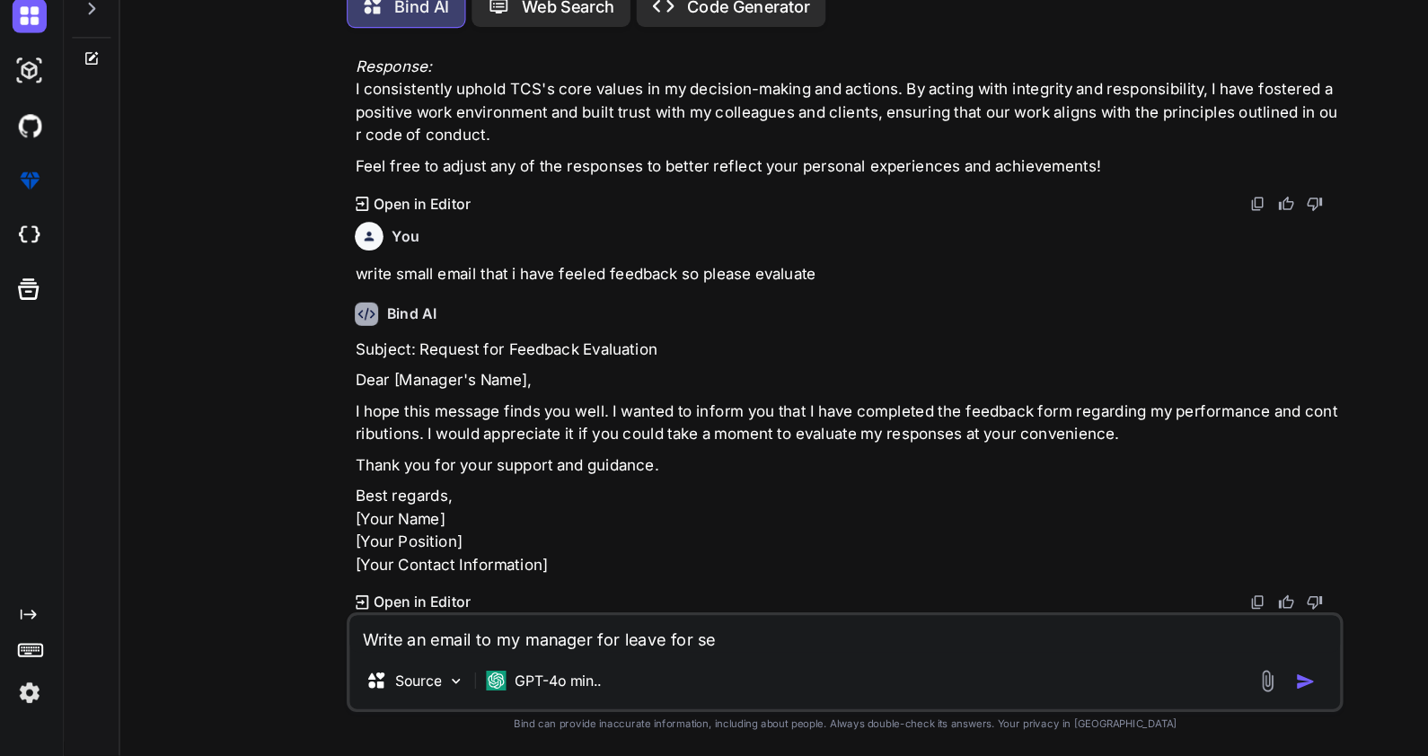
type textarea "x"
type textarea "Write an email to my manager for leave for self"
type textarea "x"
type textarea "Write an email to my manager for leave for self"
type textarea "x"
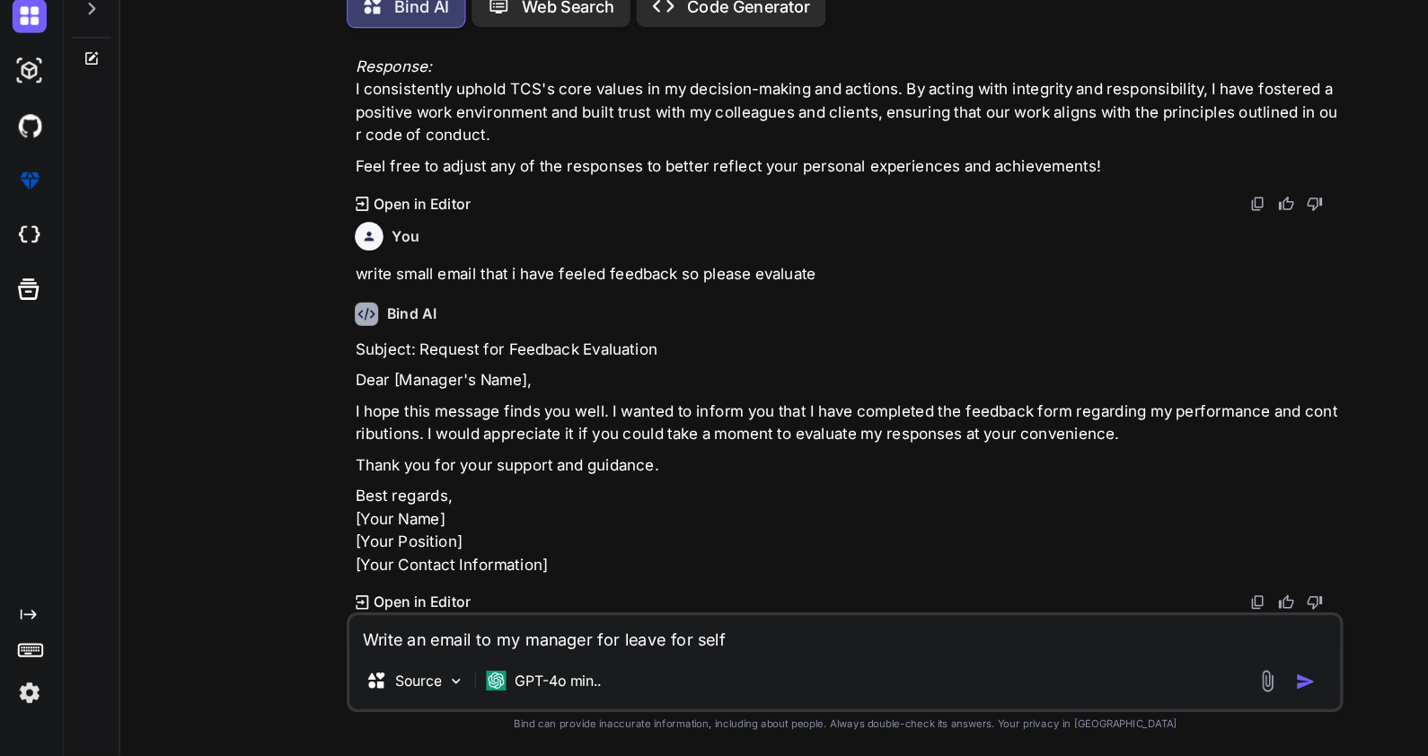
type textarea "Write an email to my manager for leave for self m"
type textarea "x"
type textarea "Write an email to my manager for leave for self ma"
type textarea "x"
type textarea "Write an email to my manager for leave for self mar"
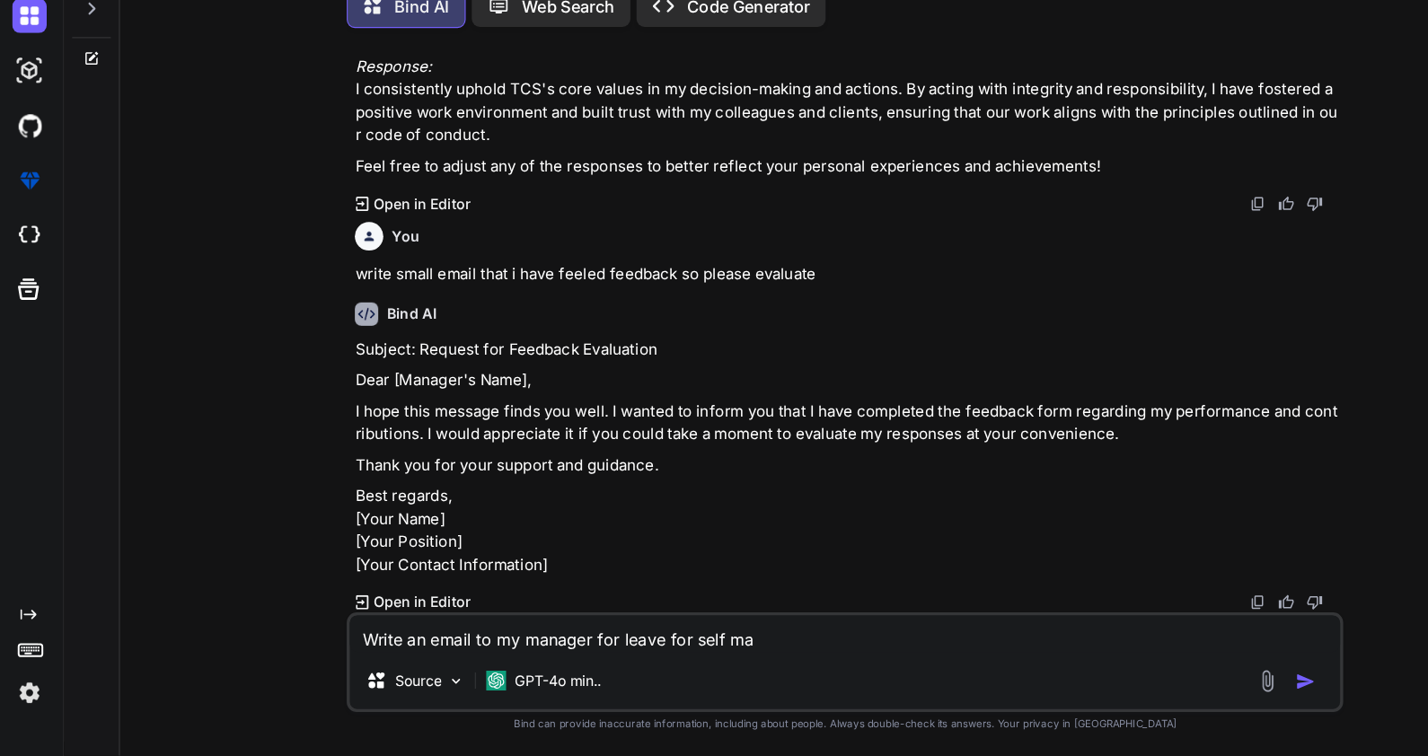
type textarea "x"
type textarea "Write an email to my manager for leave for self [PERSON_NAME]"
type textarea "x"
type textarea "Write an email to my manager for leave for self marri"
type textarea "x"
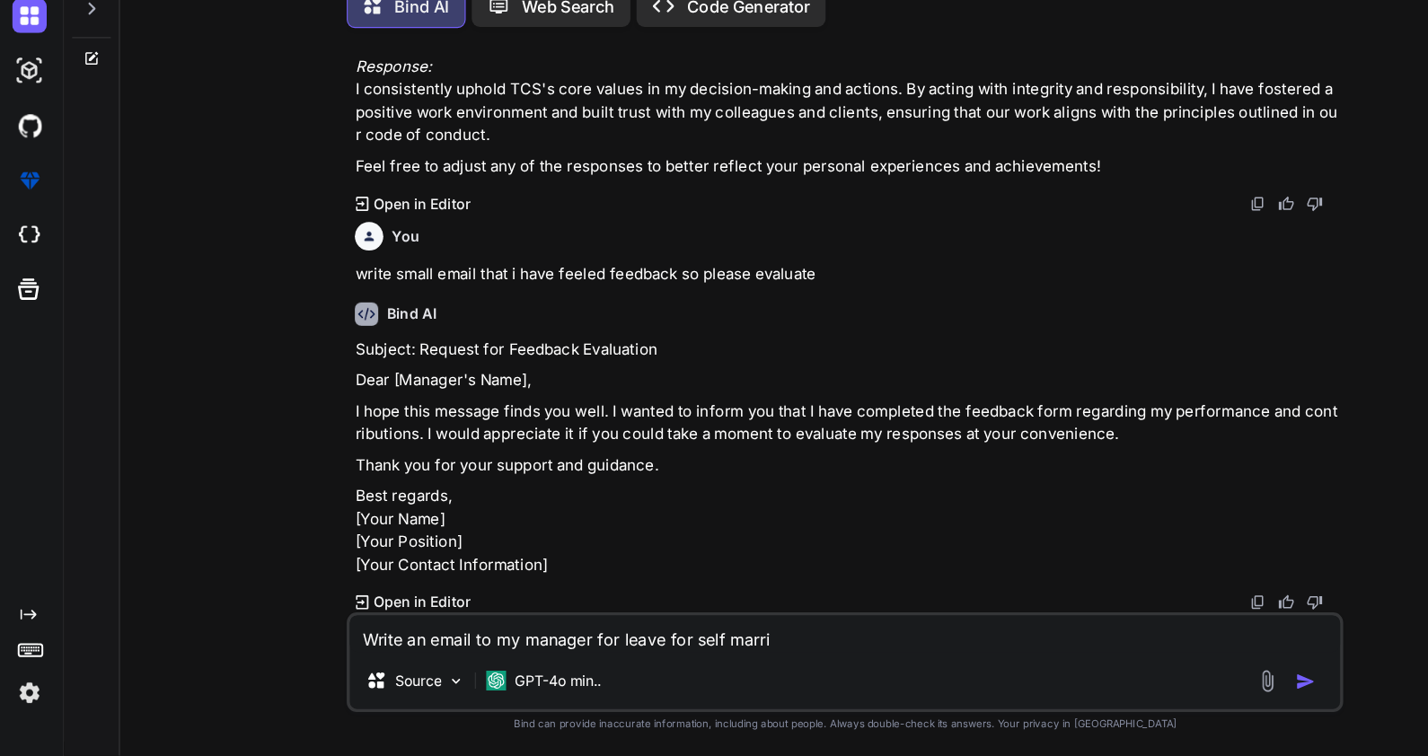
type textarea "Write an email to my manager for leave for self marria"
type textarea "x"
type textarea "Write an email to my manager for leave for self marriag"
type textarea "x"
type textarea "Write an email to my manager for leave for self marriage"
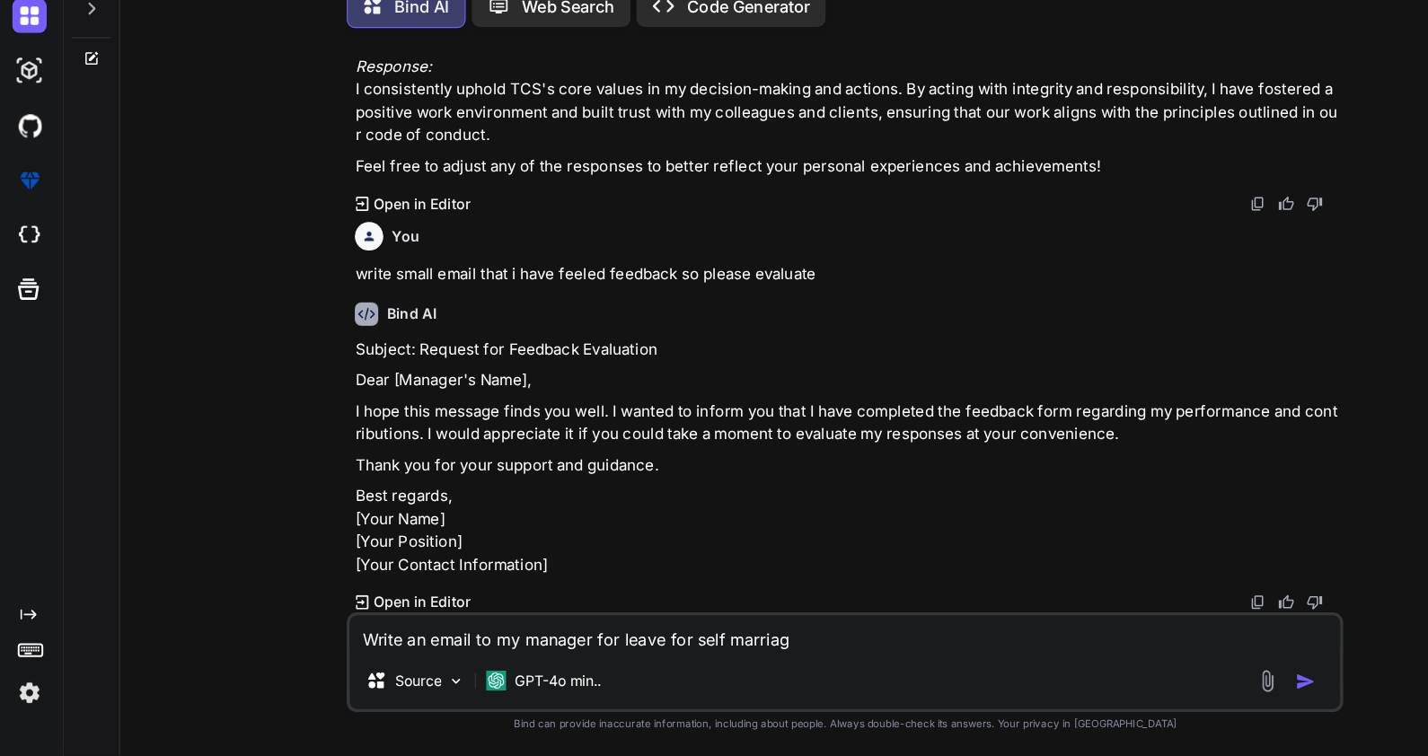
type textarea "x"
type textarea "Write an email to my manager for leave for self marriage"
type textarea "x"
type textarea "Write an email to my manager for leave for self marriage f"
type textarea "x"
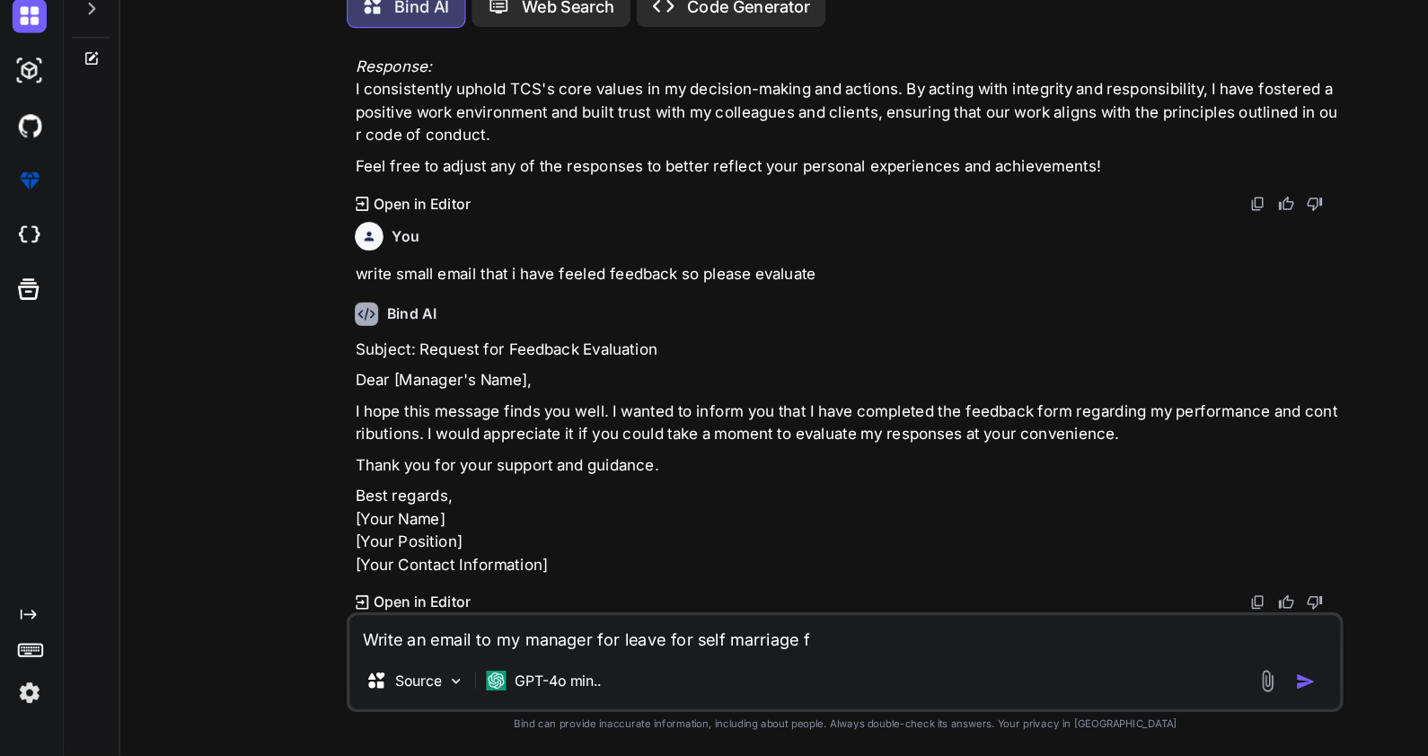
type textarea "Write an email to my manager for leave for self marriage fr"
type textarea "x"
type textarea "Write an email to my manager for leave for self marriage fro"
type textarea "x"
type textarea "Write an email to my manager for leave for self marriage from"
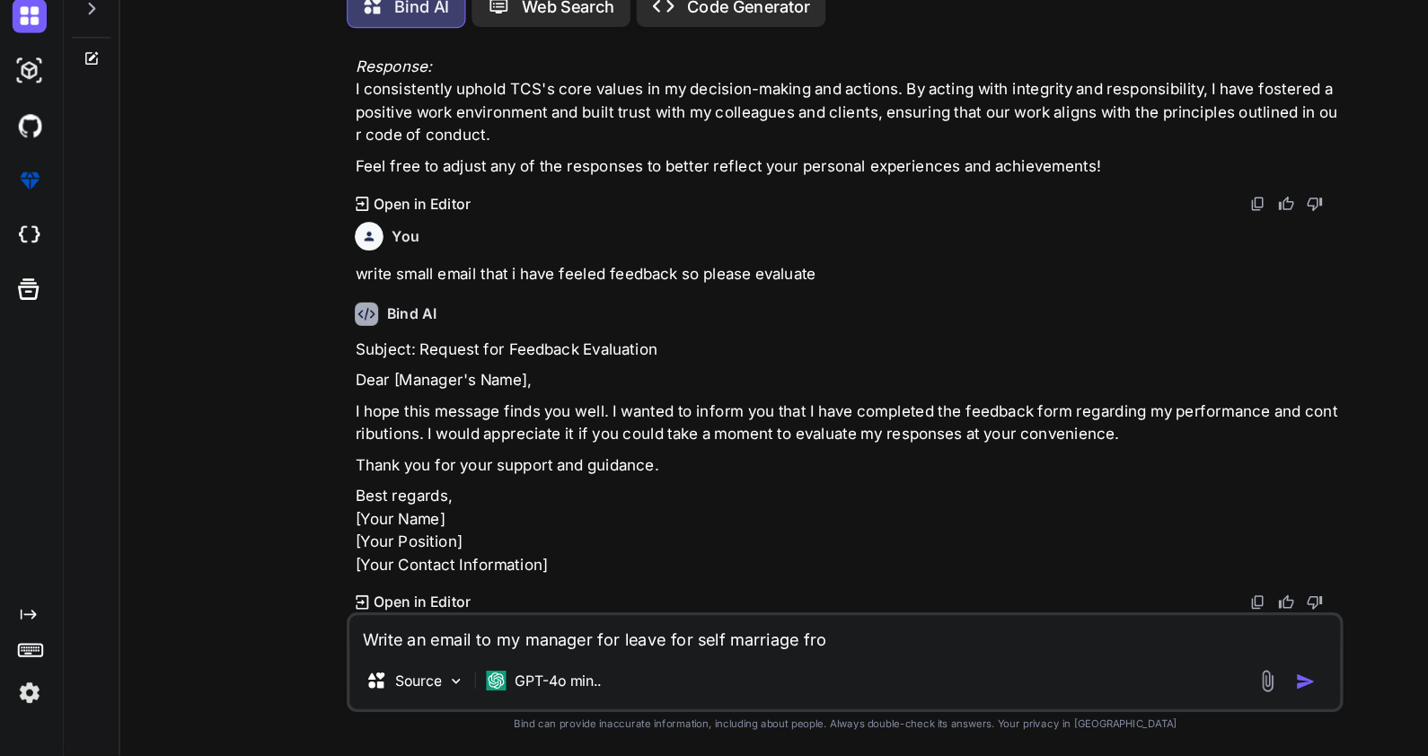
type textarea "x"
type textarea "Write an email to my manager for leave for self marriage from"
type textarea "x"
type textarea "Write an email to my manager for leave for self marriage from 3"
type textarea "x"
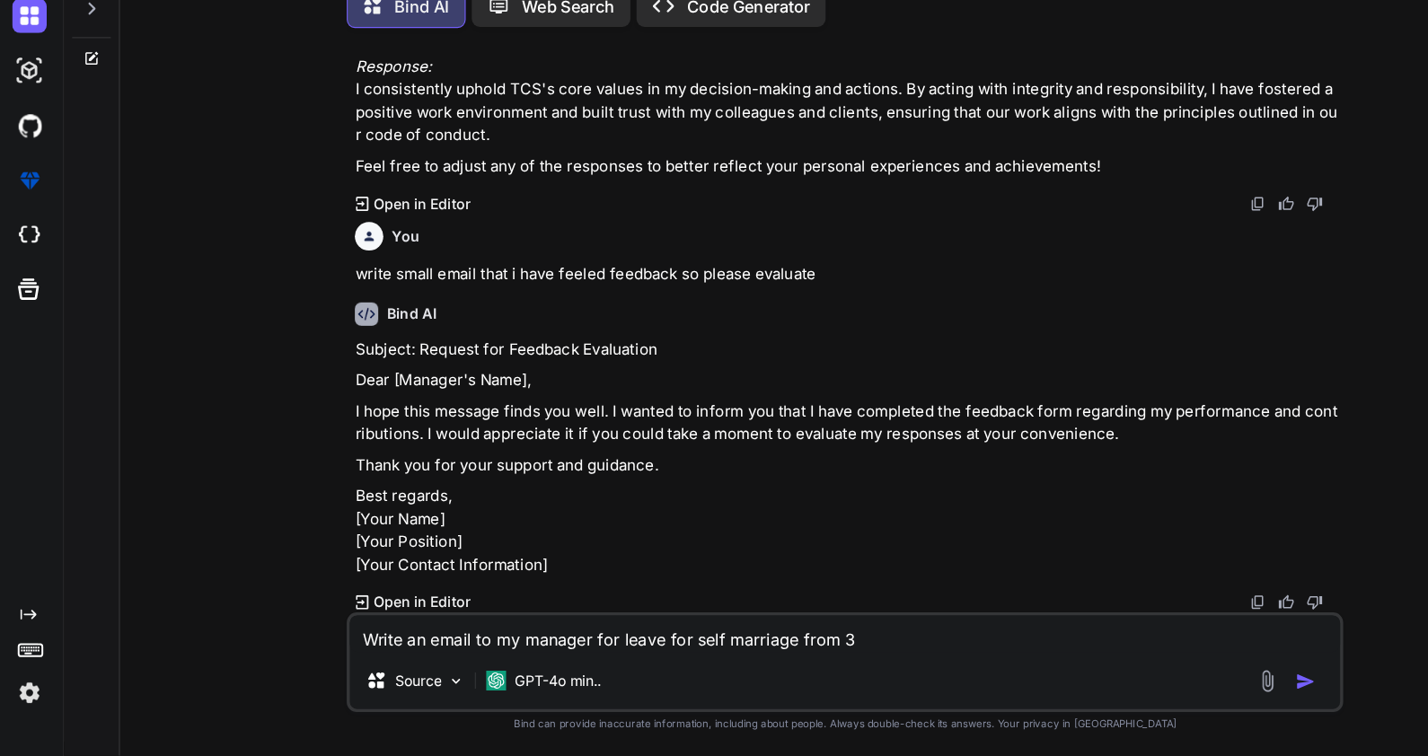
type textarea "Write an email to my manager for leave for self marriage from 3r"
type textarea "x"
type textarea "Write an email to my manager for leave for self marriage from 3rd"
type textarea "x"
type textarea "Write an email to my manager for leave for self marriage from 3rd"
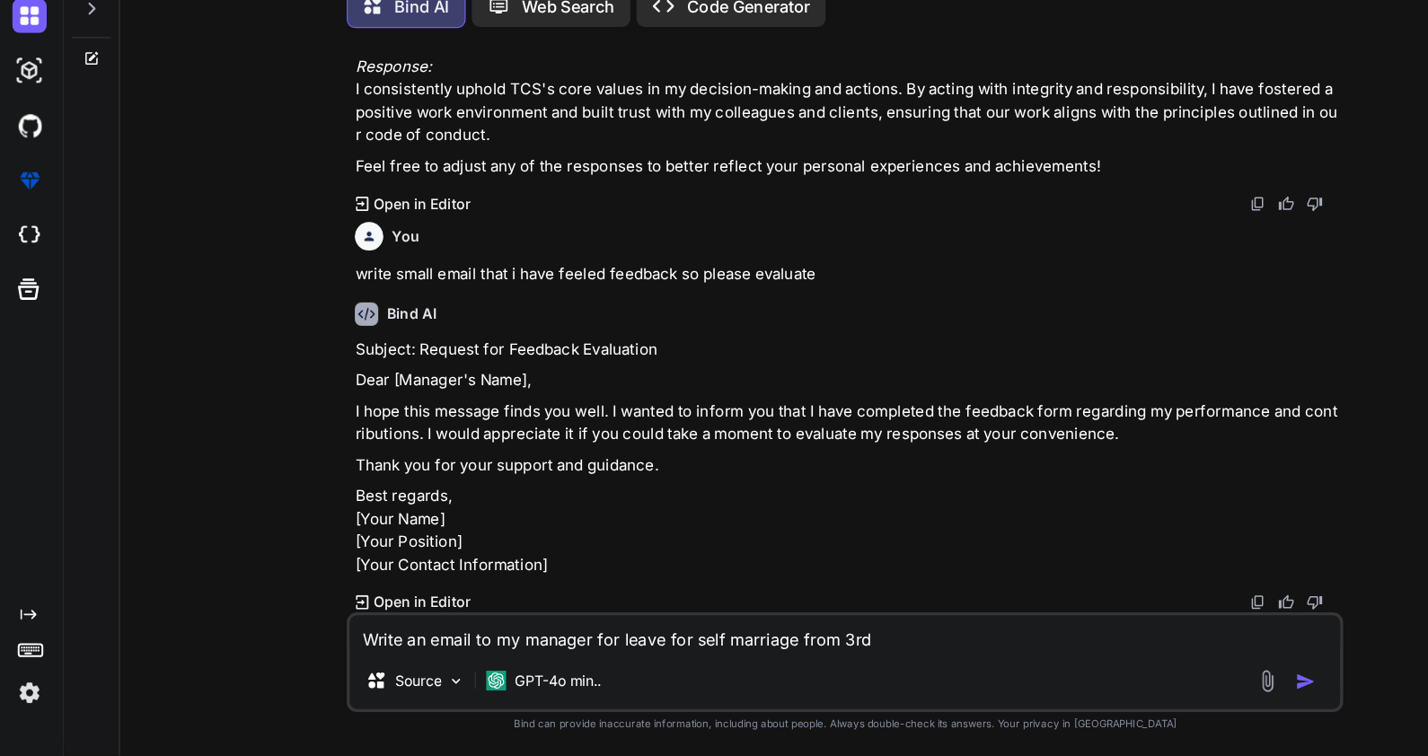
type textarea "x"
type textarea "Write an email to my manager for leave for self marriage from 3rd D"
type textarea "x"
type textarea "Write an email to my manager for leave for self marriage from 3rd De"
type textarea "x"
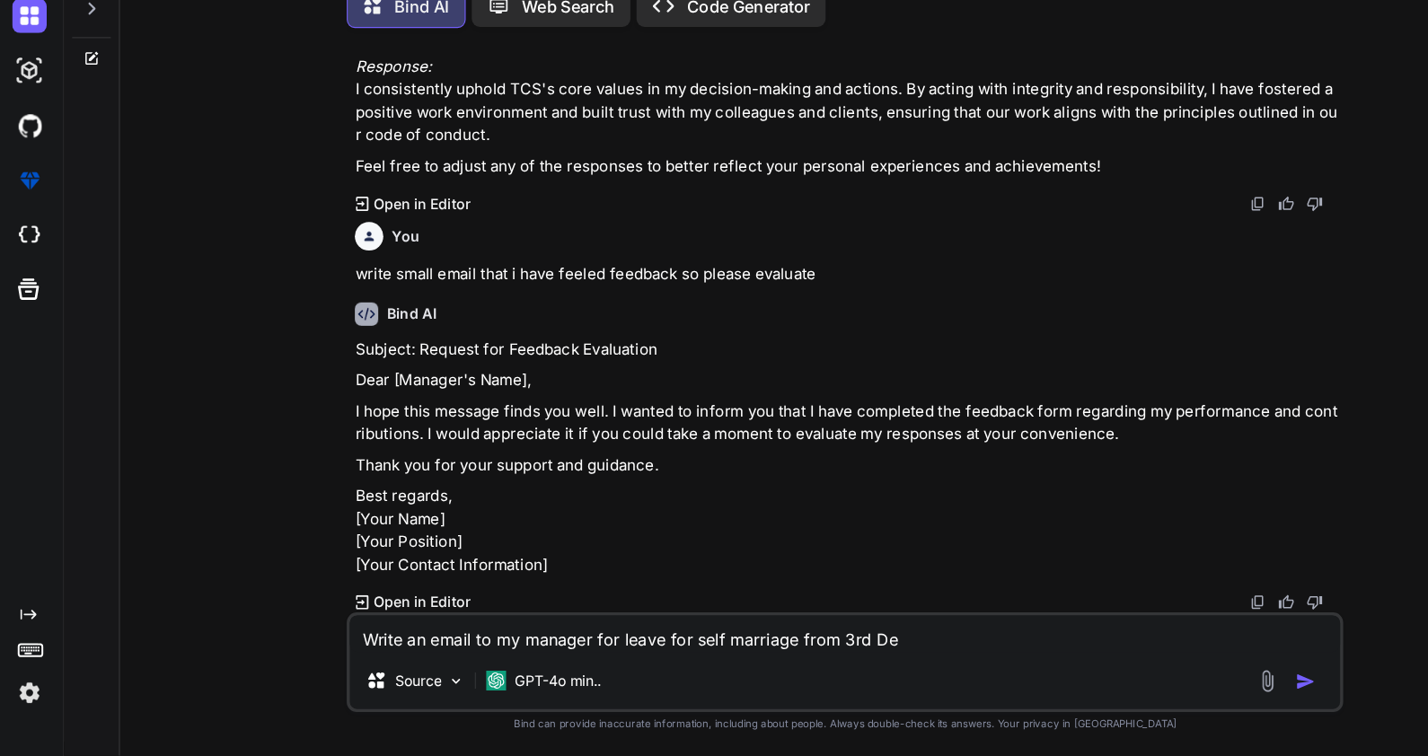
type textarea "Write an email to my manager for leave for self marriage from [DATE]"
type textarea "x"
type textarea "Write an email to my manager for leave for self marriage from [DATE]"
type textarea "x"
type textarea "Write an email to my manager for leave for self marriage from [DATE] 2"
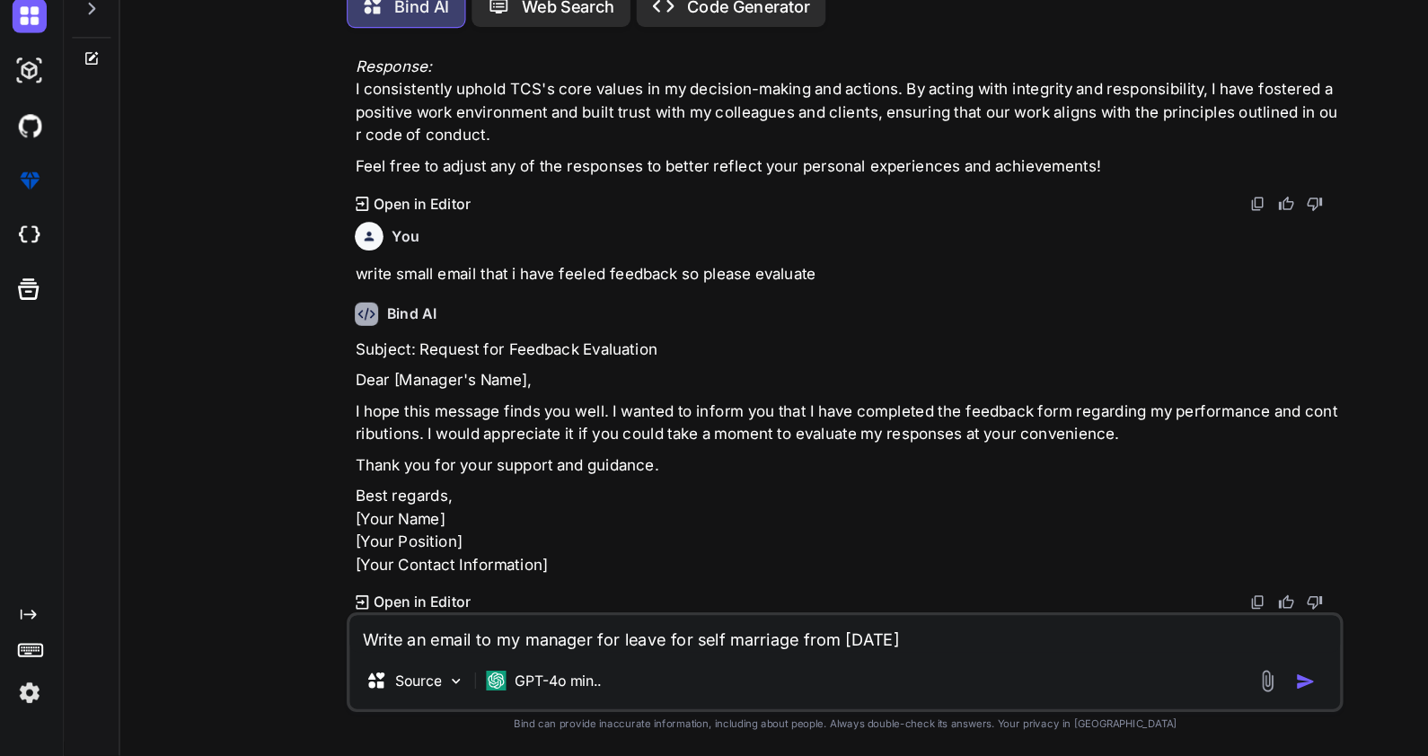
type textarea "x"
type textarea "Write an email to my manager for leave for self marriage from [DATE]"
type textarea "x"
type textarea "Write an email to my manager for leave for self marriage from [DATE]"
type textarea "x"
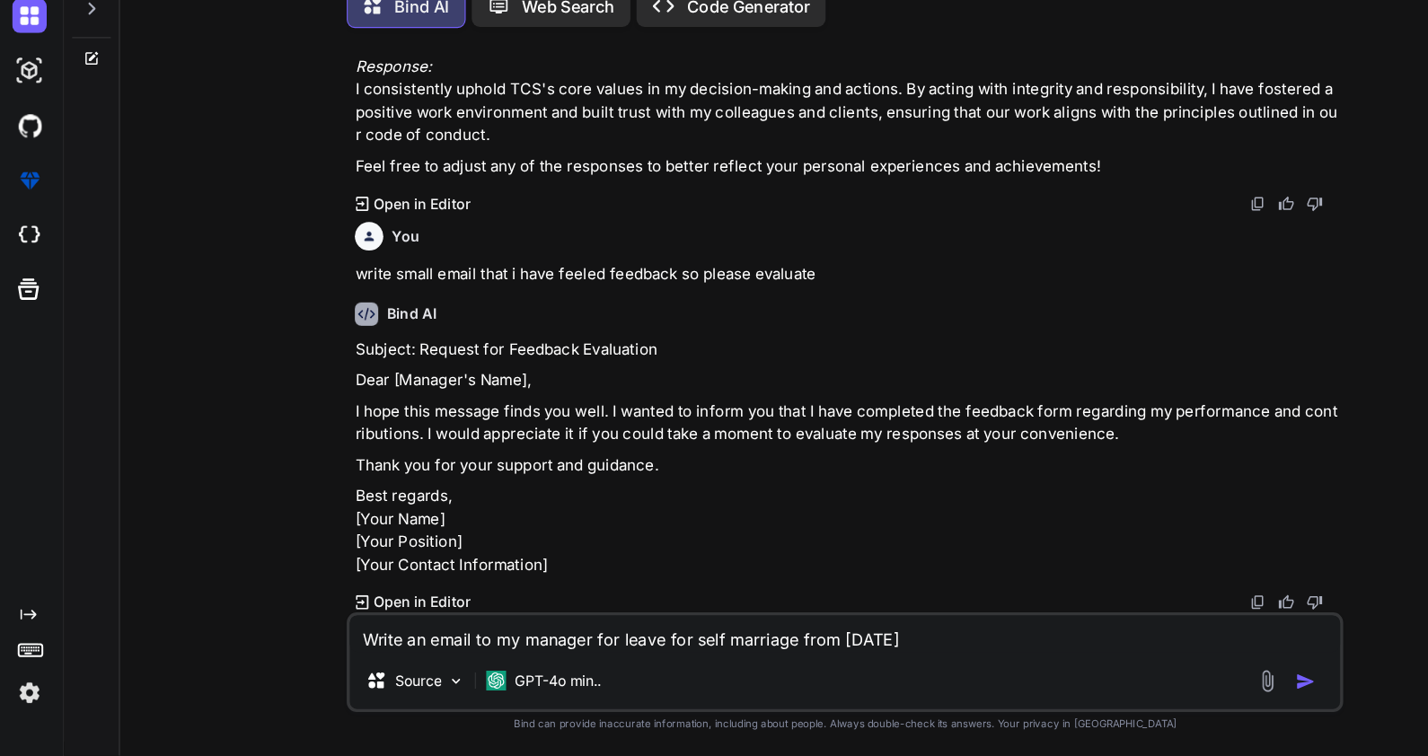
type textarea "Write an email to my manager for leave for self marriage from [DATE]"
type textarea "x"
type textarea "Write an email to my manager for leave for self marriage from [DATE]"
type textarea "x"
type textarea "Write an email to my manager for leave for self marriage from [DATE] t"
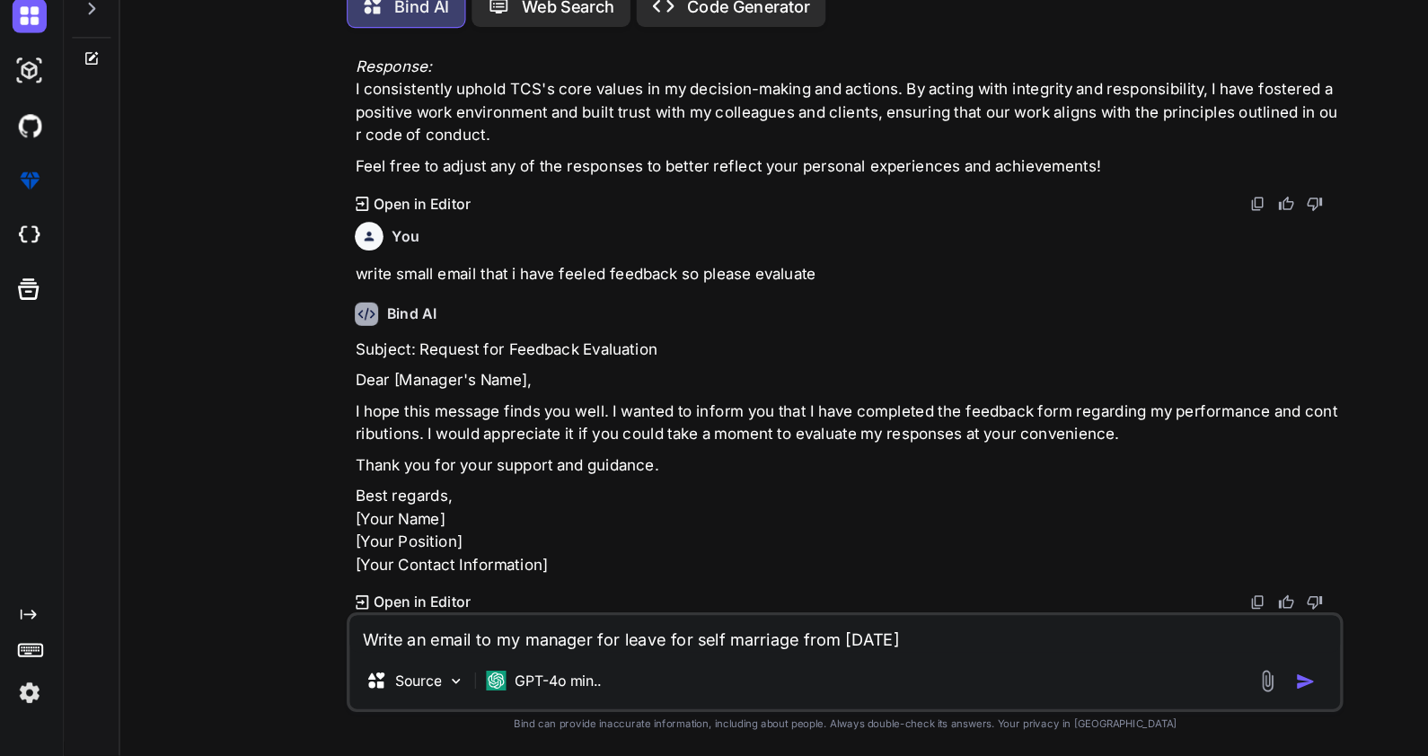
type textarea "x"
click at [800, 668] on div "Write an email to my manager for leave for self marriage from [DATE] to [DATE] …" at bounding box center [746, 673] width 880 height 88
click at [972, 658] on textarea "Write an email to my manager for leave for self marriage from [DATE] to [DATE]" at bounding box center [746, 648] width 875 height 32
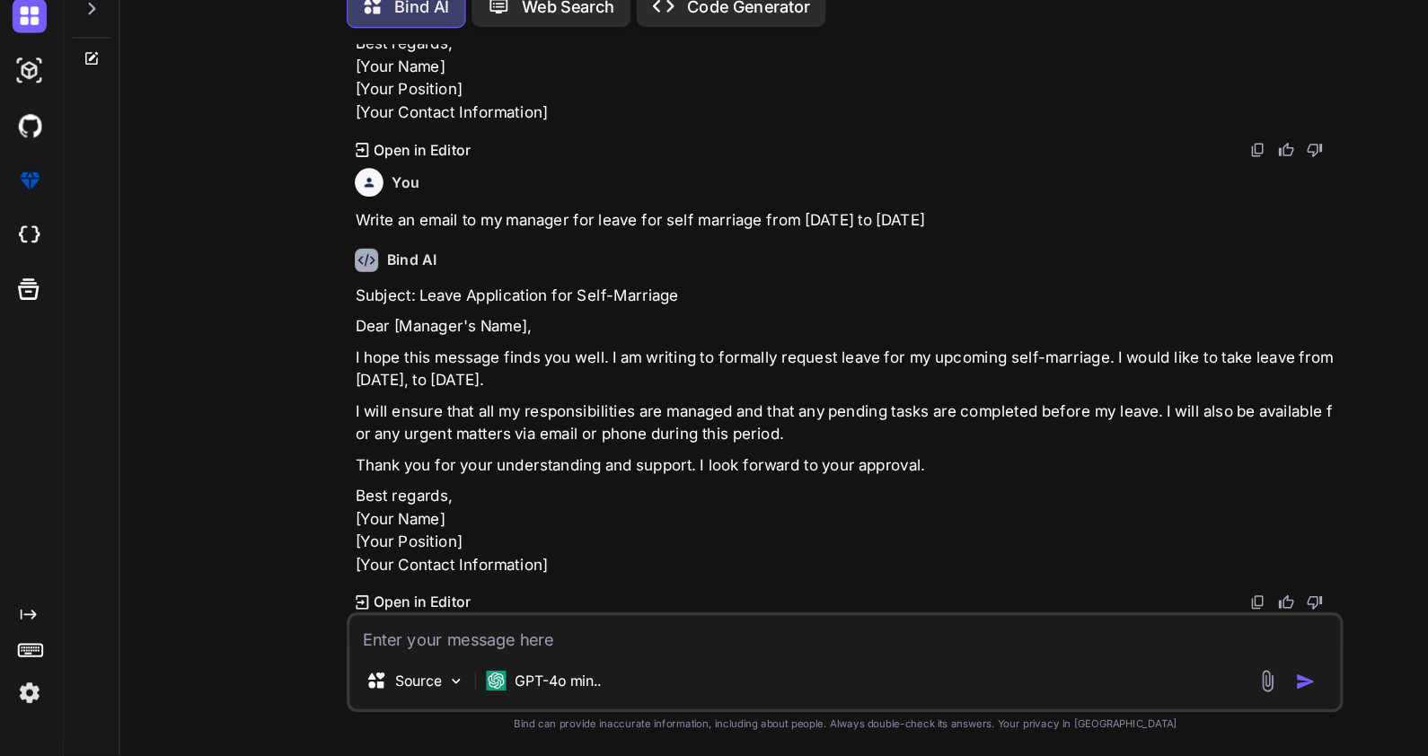
scroll to position [2816, 0]
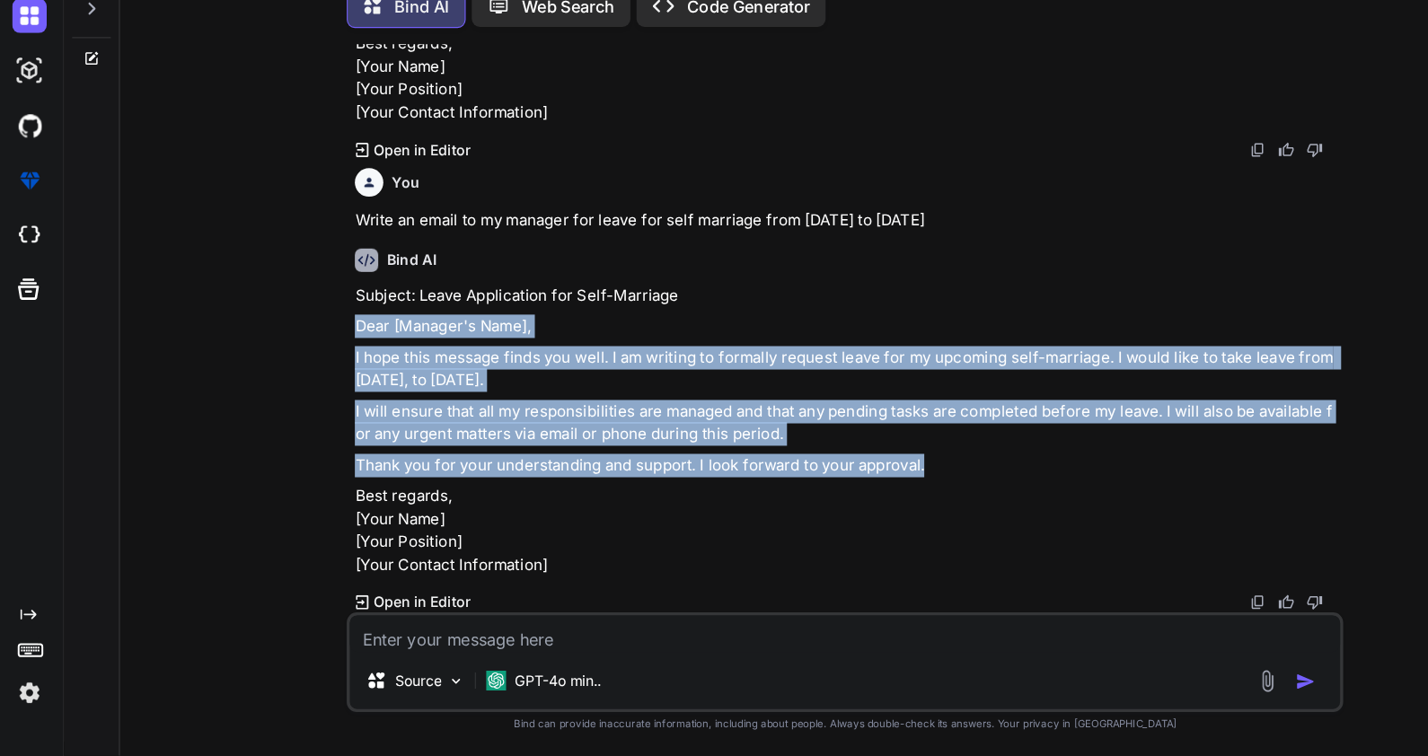
drag, startPoint x: 315, startPoint y: 314, endPoint x: 839, endPoint y: 437, distance: 537.8
click at [839, 437] on div "Subject: Leave Application for Self-Marriage Dear [Manager's Name], I hope this…" at bounding box center [749, 468] width 870 height 259
copy div "Dear [Manager's Name], I hope this message finds you well. I am writing to form…"
